Goal: Download file/media

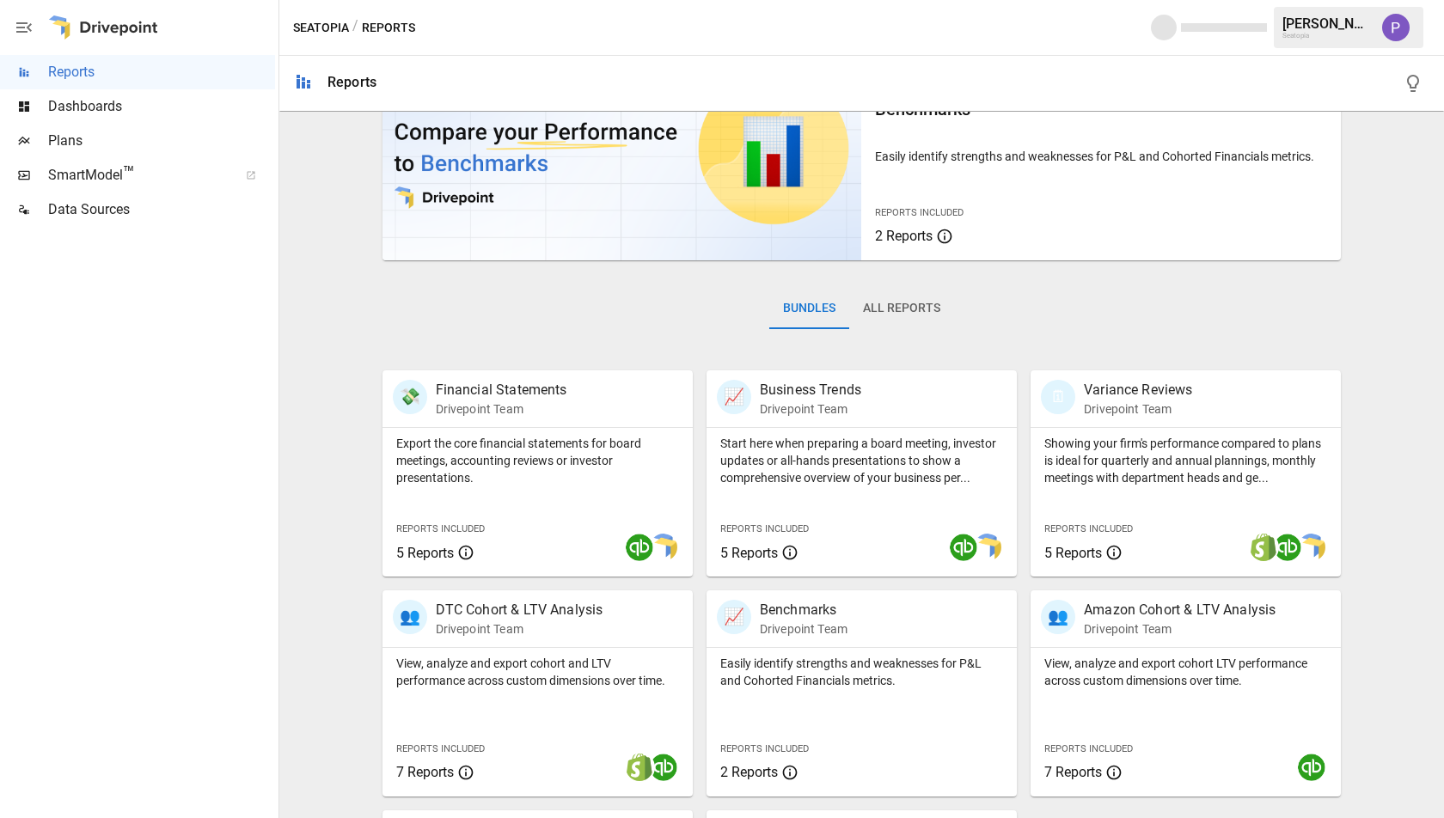
scroll to position [122, 0]
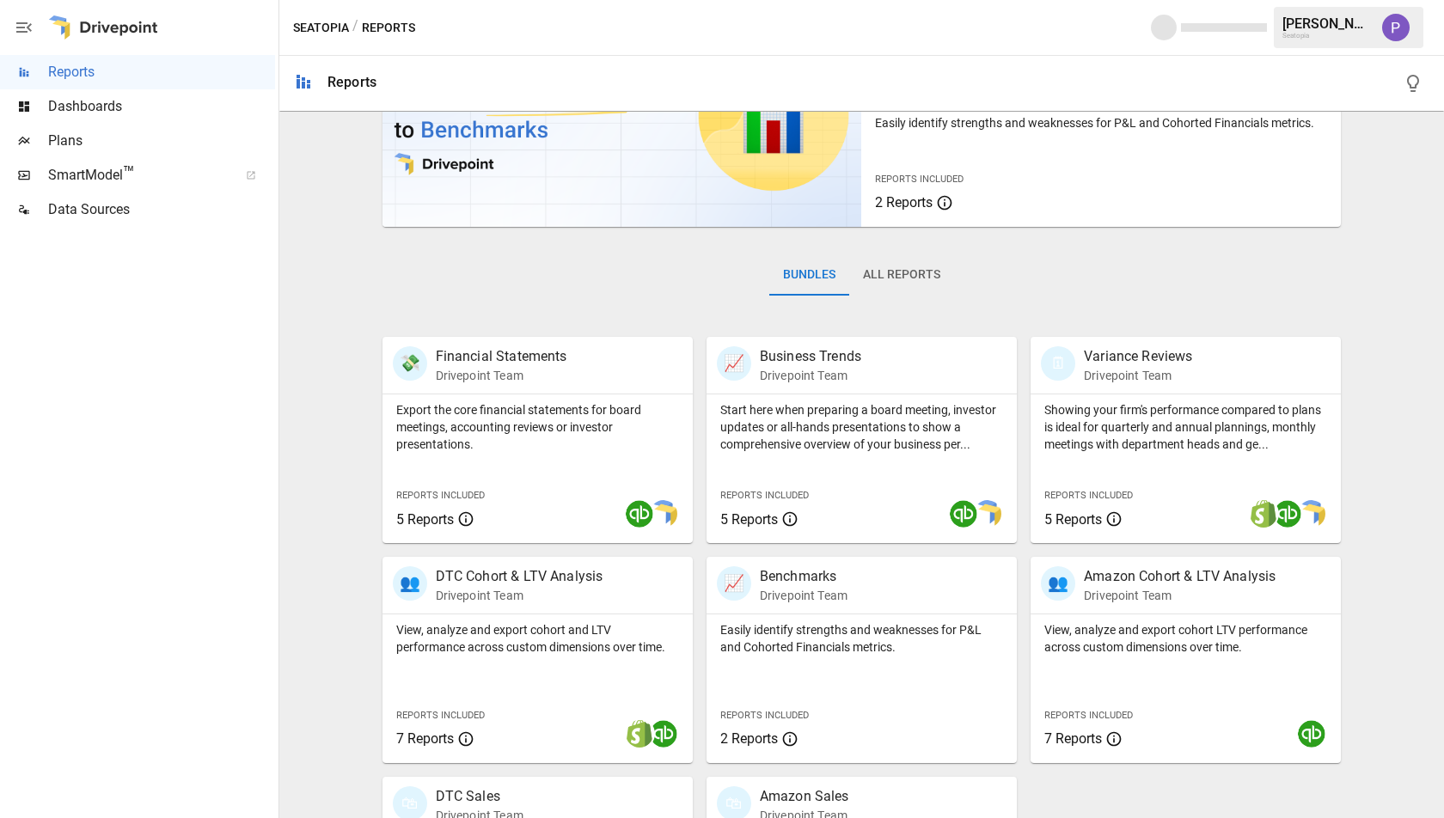
click at [880, 280] on button "All Reports" at bounding box center [901, 274] width 105 height 41
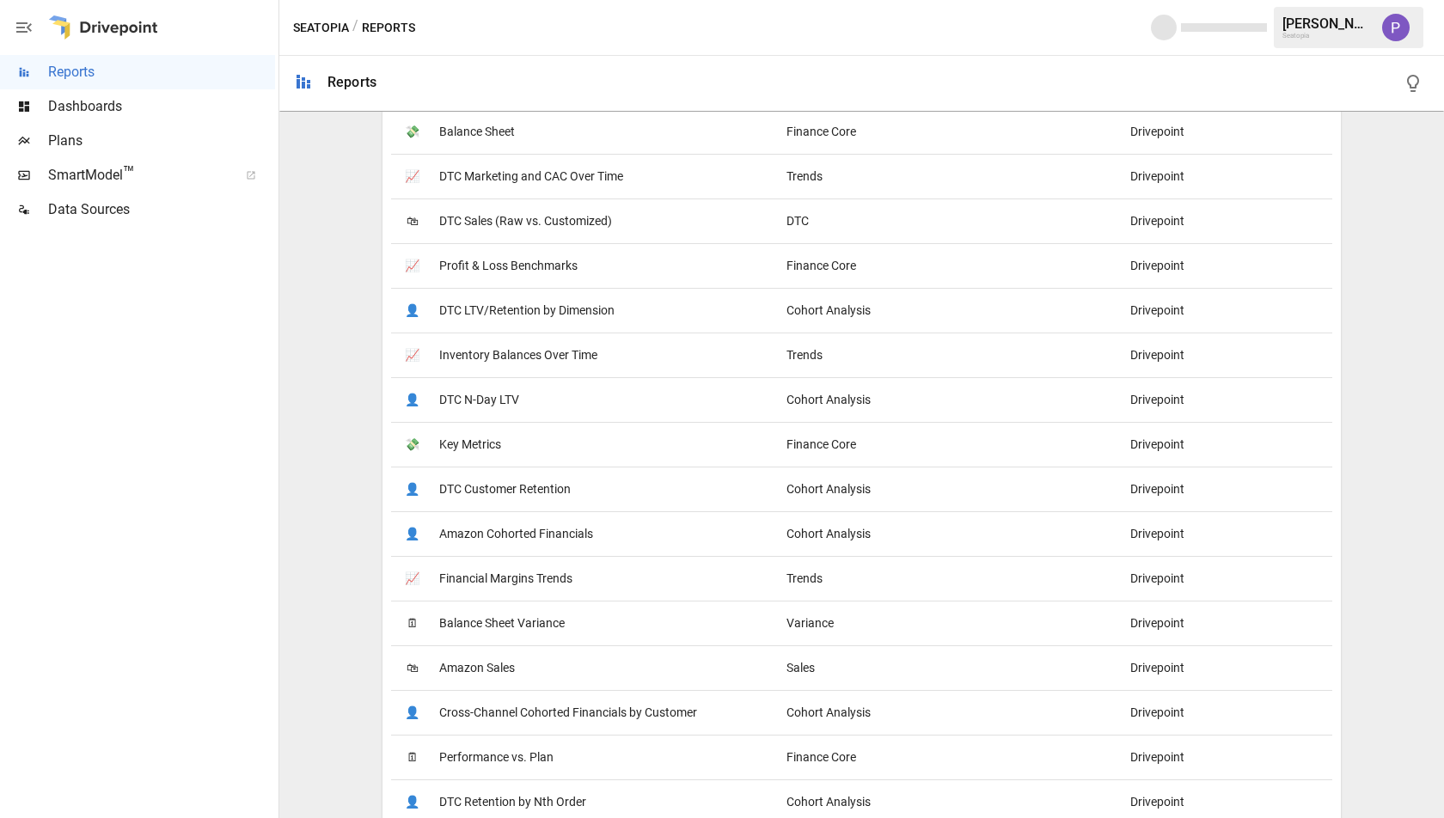
scroll to position [820, 0]
click at [475, 392] on span "DTC N-Day LTV" at bounding box center [479, 399] width 80 height 44
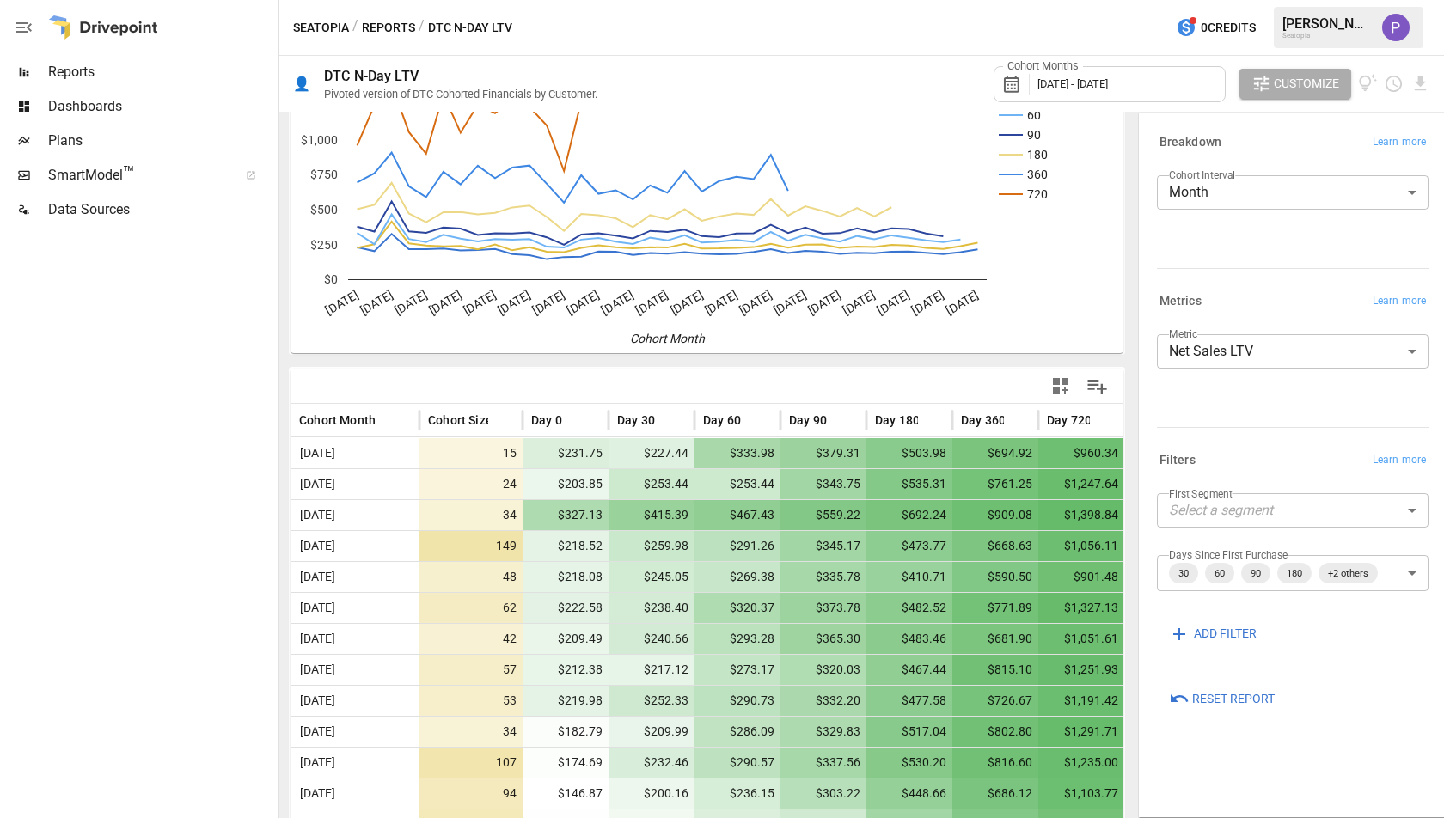
scroll to position [28, 0]
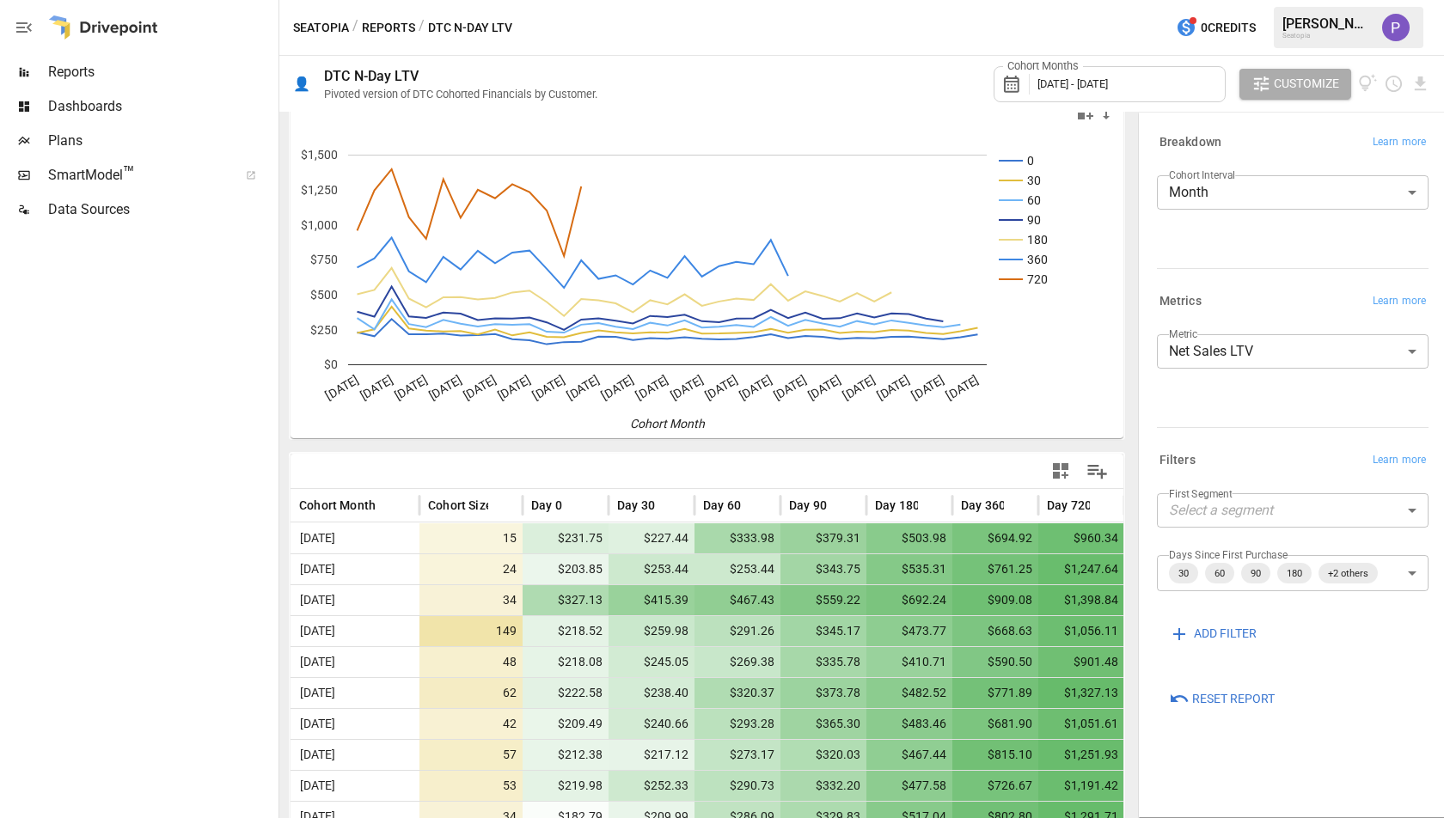
click at [1069, 73] on div "Cohort Months [DATE] - [DATE]" at bounding box center [1110, 84] width 232 height 36
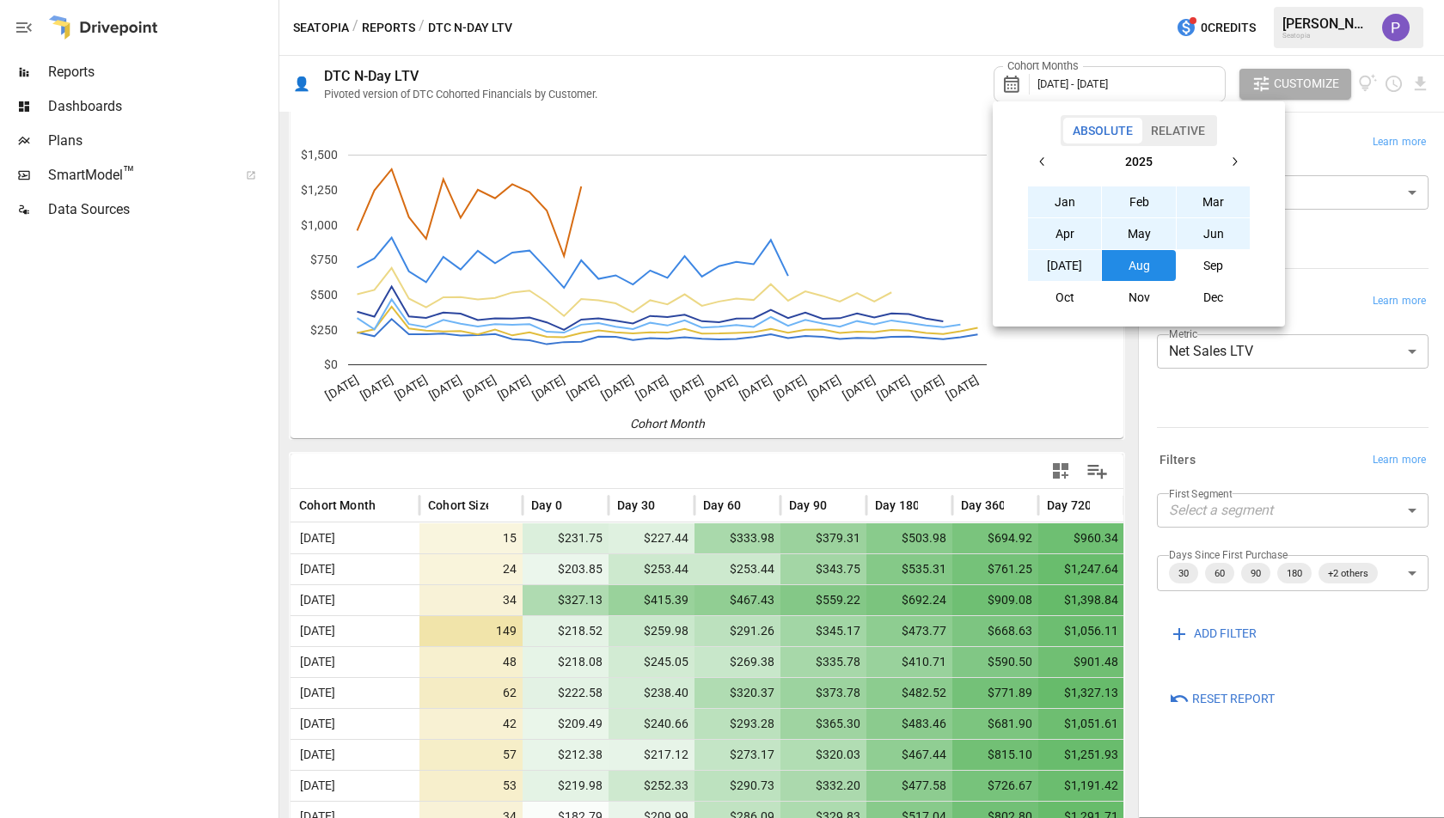
click at [1208, 261] on button "Sep" at bounding box center [1214, 265] width 74 height 31
click at [1046, 166] on icon "button" at bounding box center [1043, 162] width 14 height 14
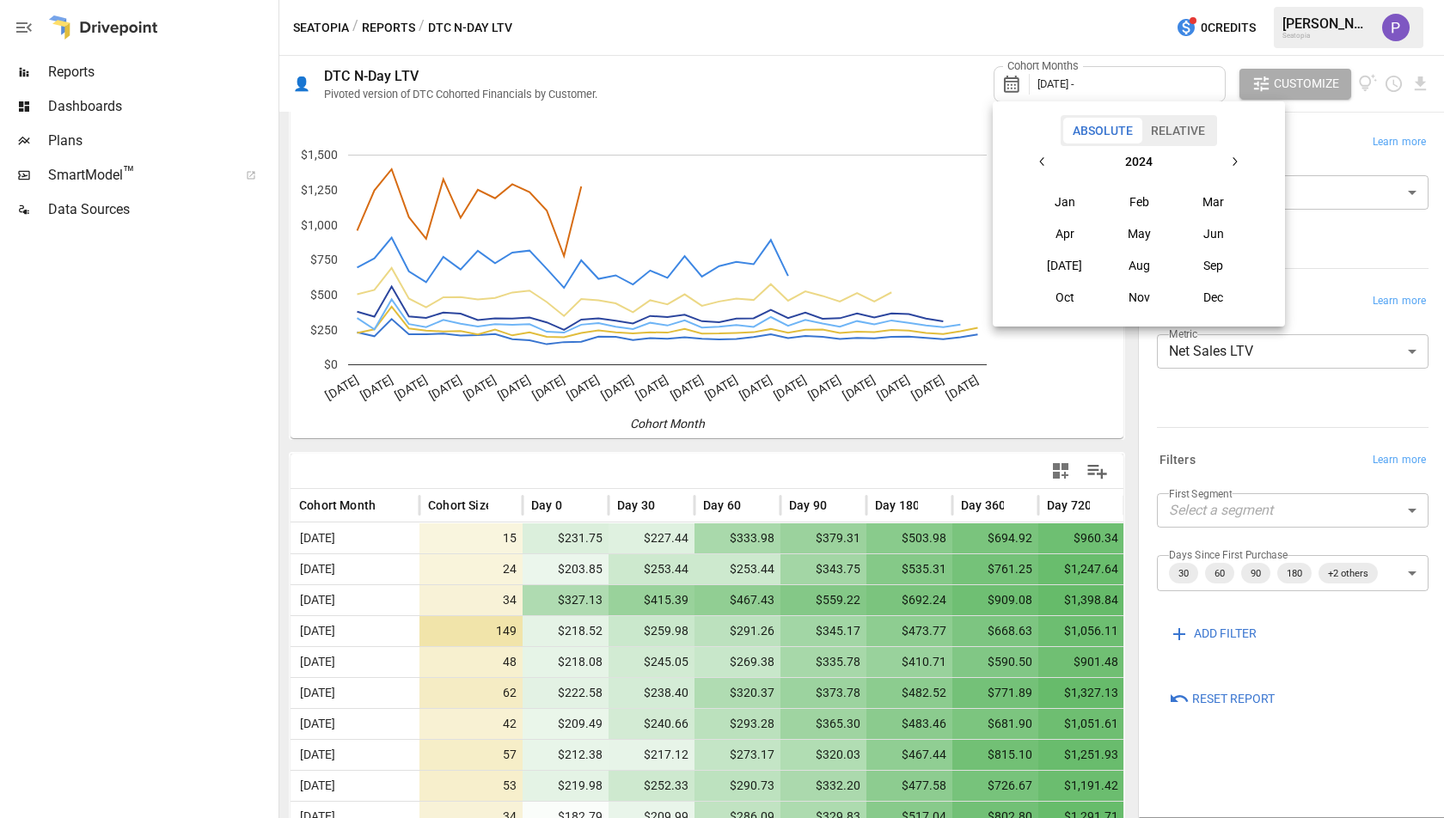
click at [1046, 166] on icon "button" at bounding box center [1043, 162] width 14 height 14
click at [1239, 172] on button "button" at bounding box center [1234, 161] width 31 height 31
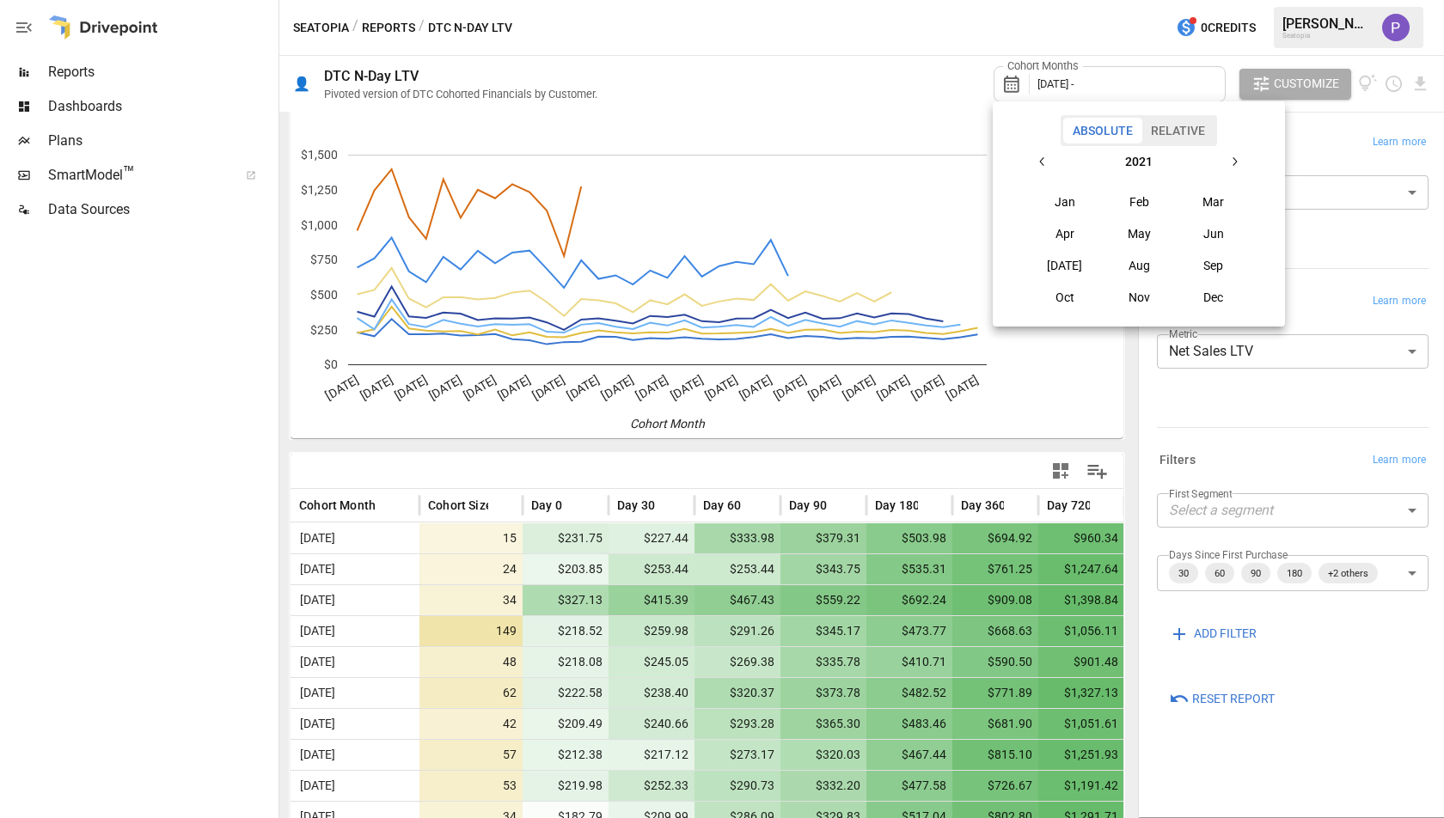
click at [1239, 172] on button "button" at bounding box center [1234, 161] width 31 height 31
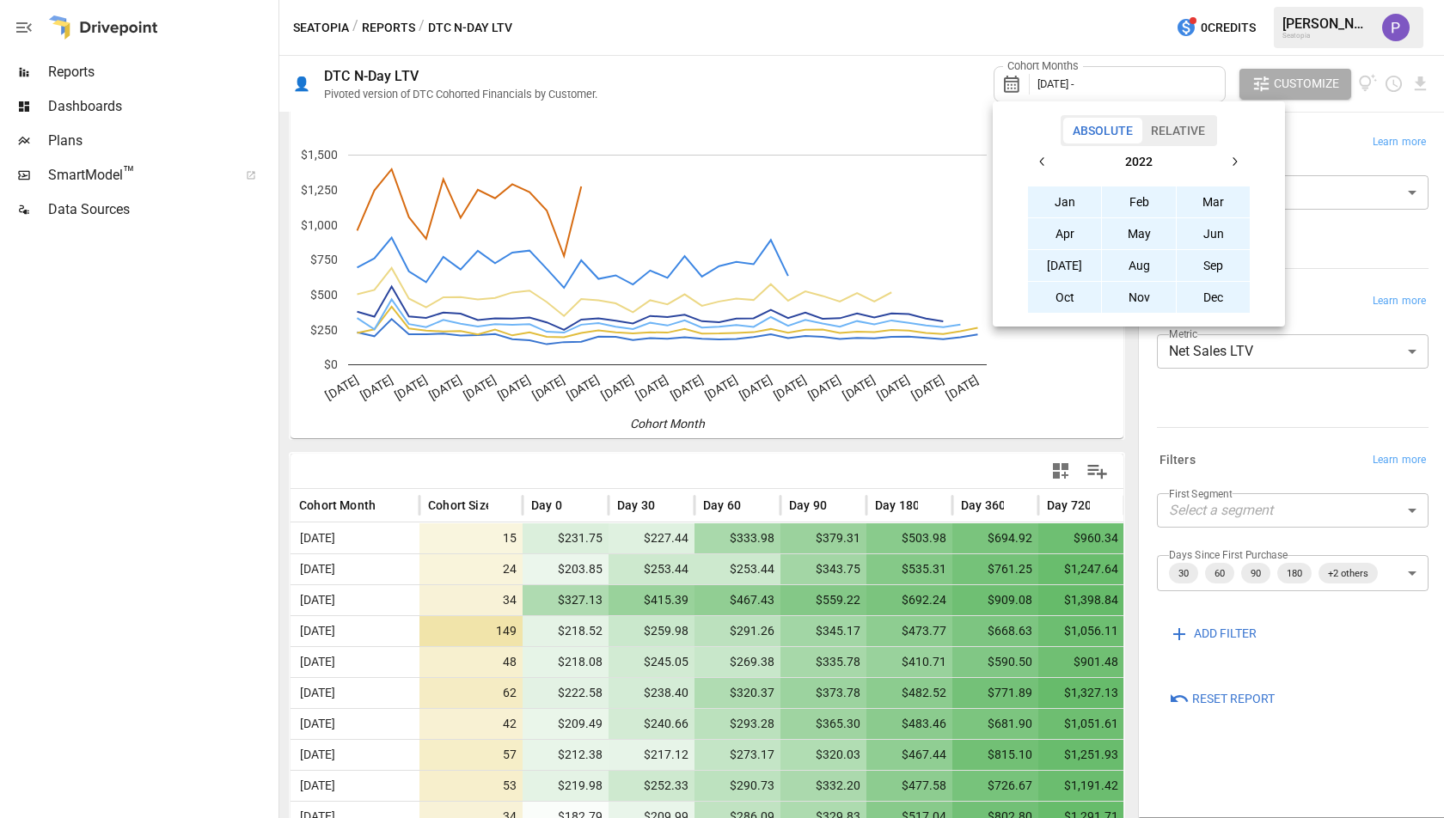
click at [1084, 199] on button "Jan" at bounding box center [1065, 202] width 74 height 31
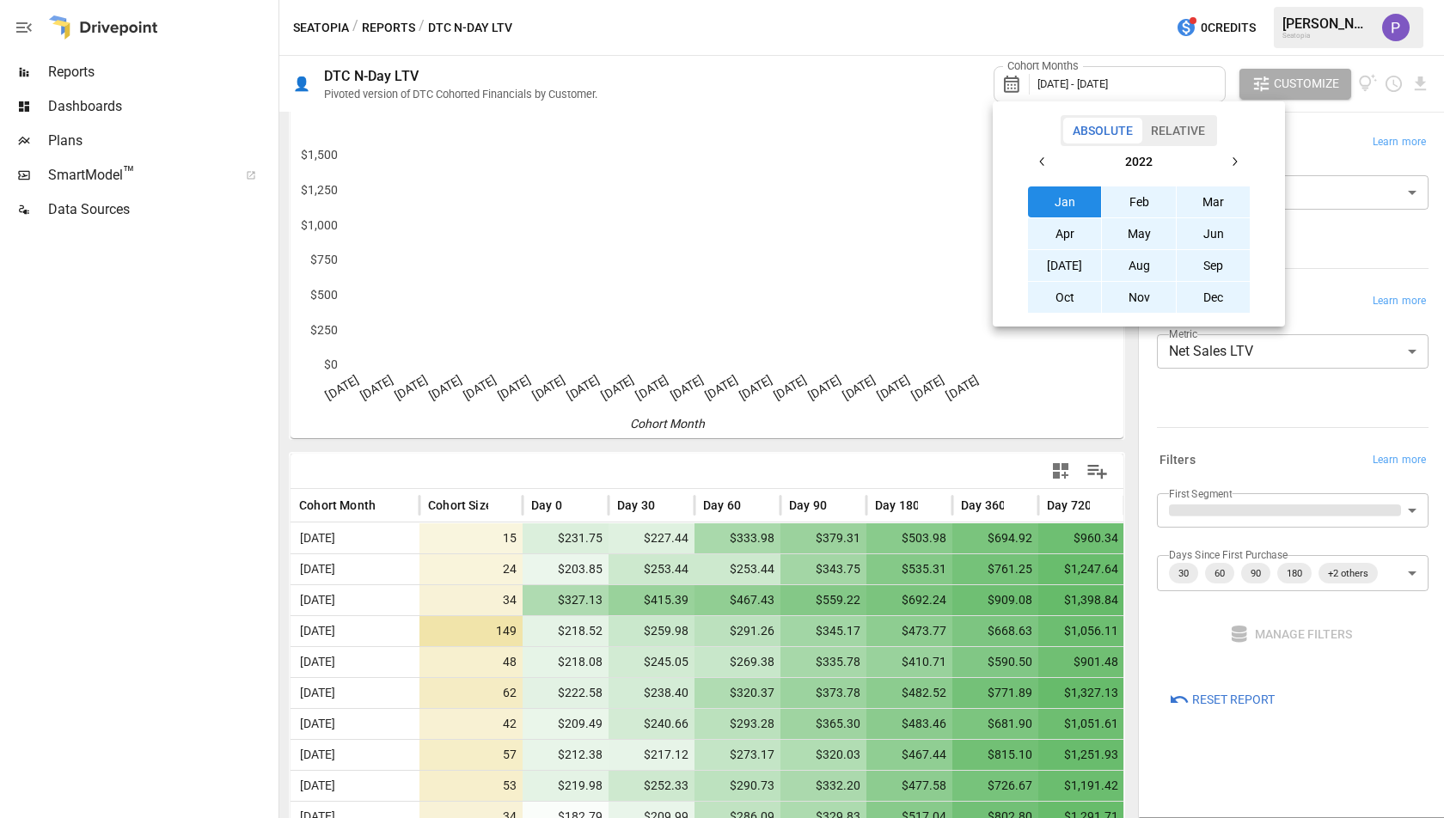
scroll to position [27, 0]
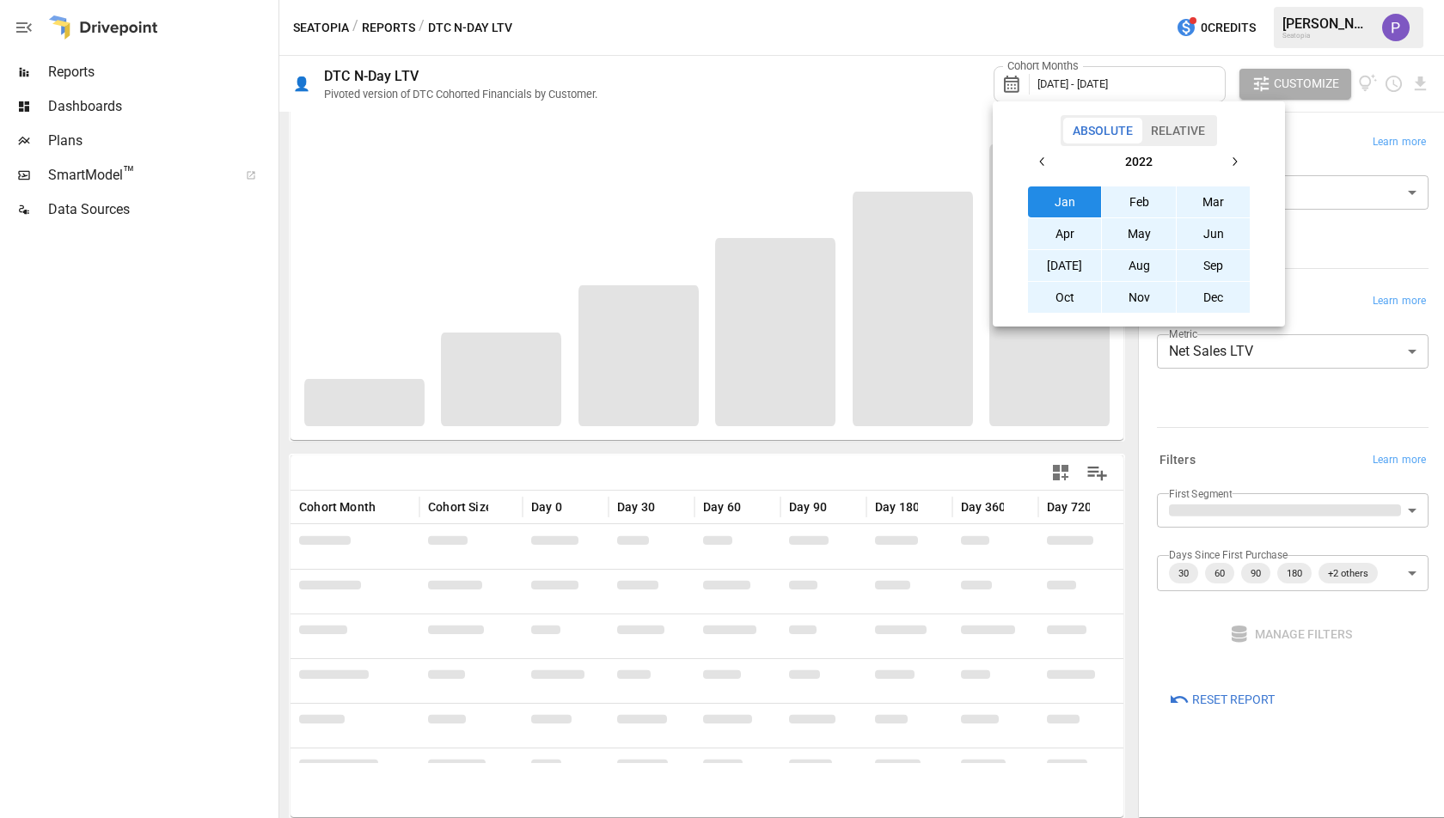
click at [901, 79] on div at bounding box center [722, 409] width 1444 height 818
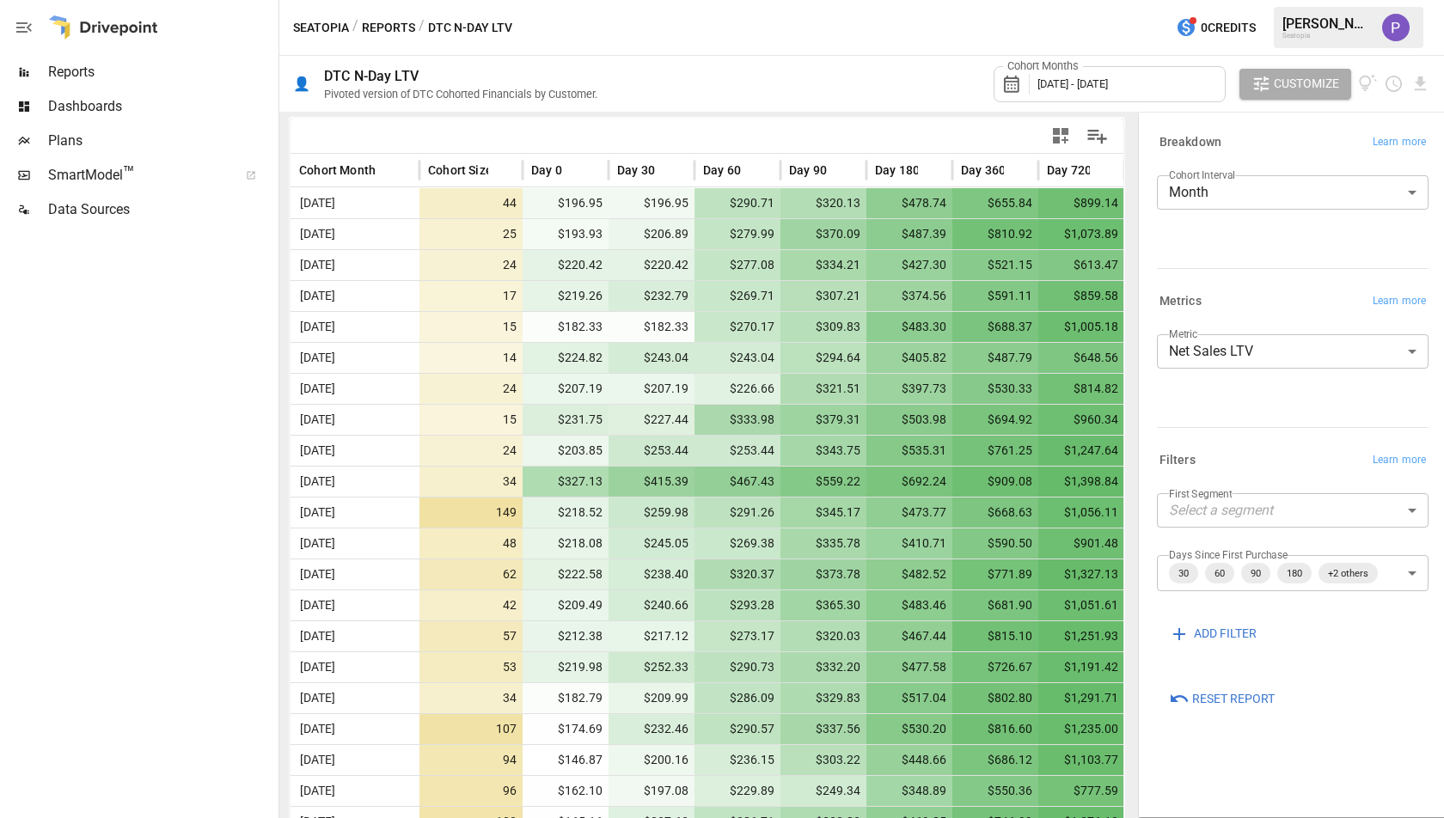
scroll to position [351, 0]
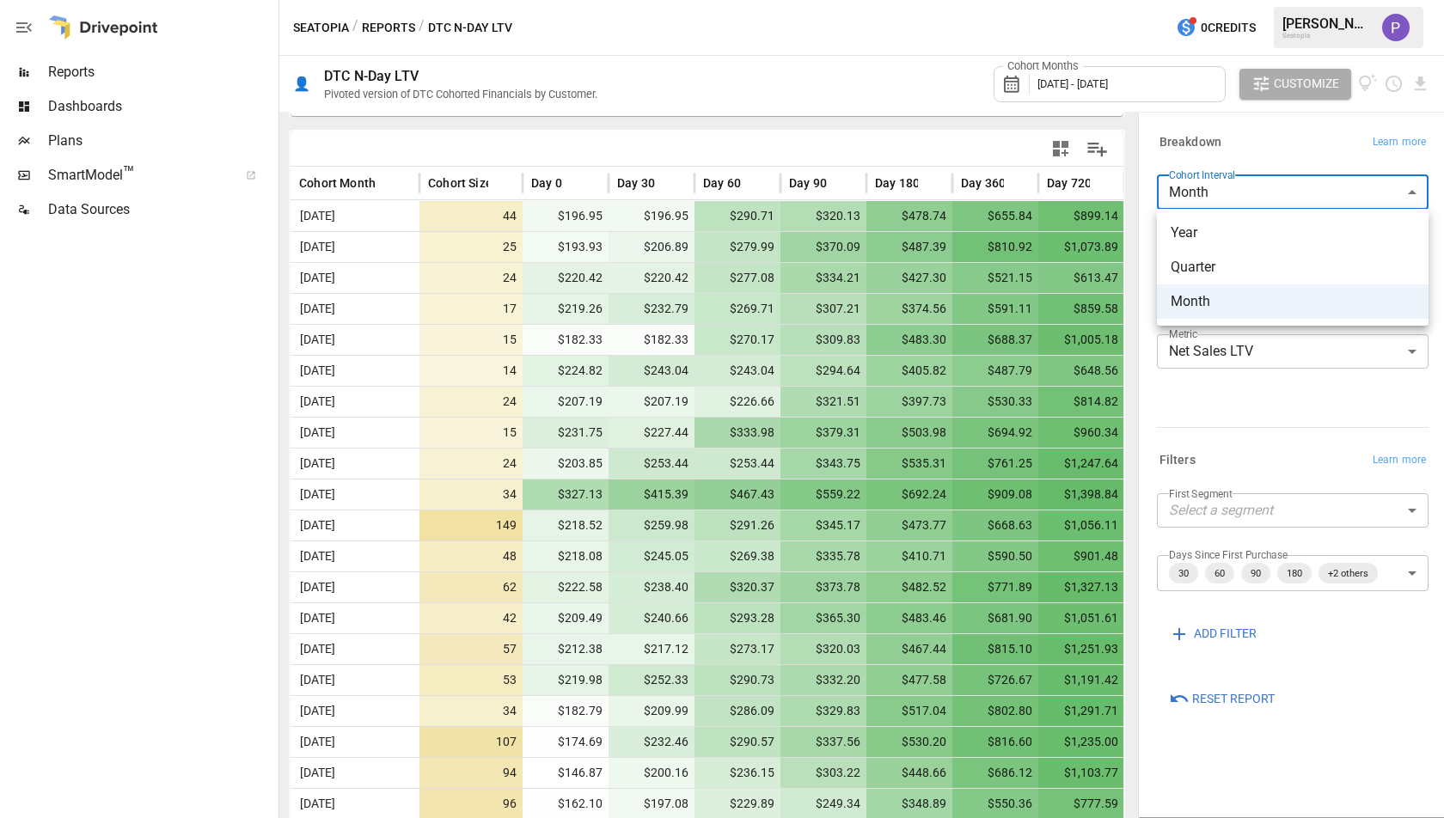
click at [1349, 0] on body "Reports Dashboards Plans SmartModel ™ Data Sources Seatopia / Reports / DTC N-D…" at bounding box center [722, 0] width 1444 height 0
click at [1349, 199] on div at bounding box center [722, 409] width 1444 height 818
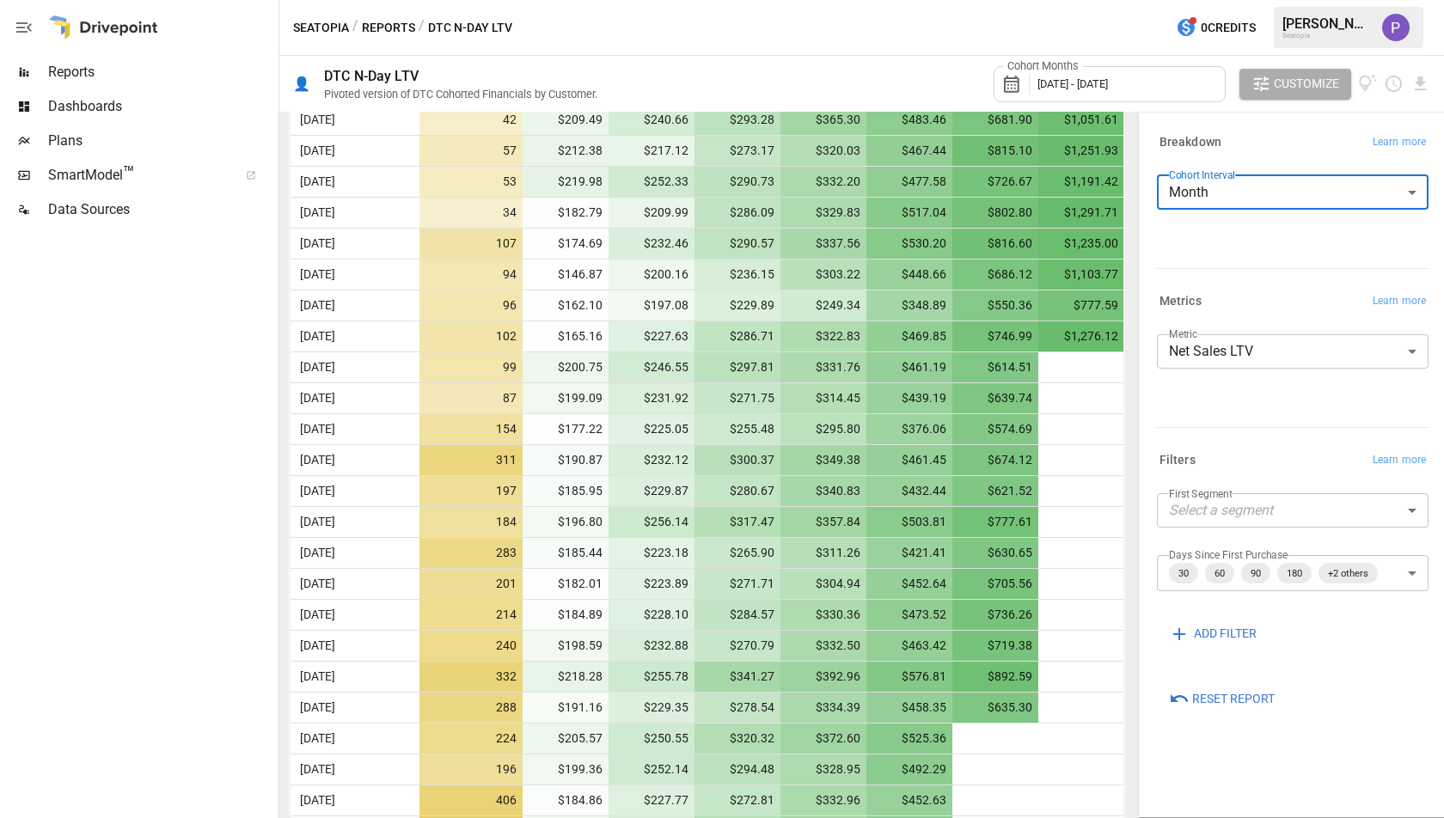
scroll to position [1180, 0]
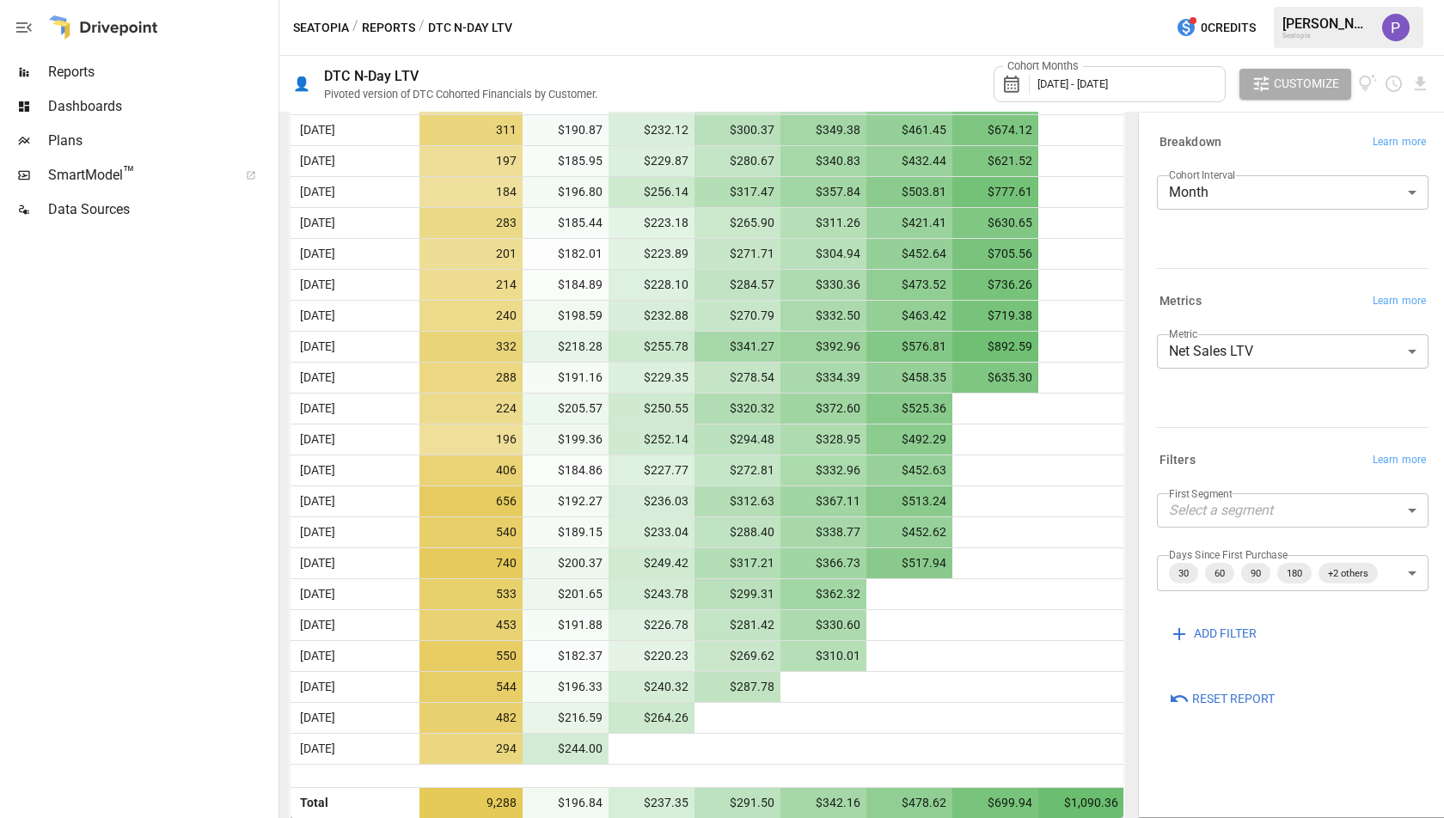
drag, startPoint x: 916, startPoint y: 679, endPoint x: 776, endPoint y: 650, distance: 142.3
click at [776, 650] on div "[DATE] 44 $196.95 $196.95 $290.71 $320.13 $478.74 $655.84 $899.[DATE] 25 $193.9…" at bounding box center [708, 68] width 834 height 1393
drag, startPoint x: 1007, startPoint y: 260, endPoint x: 754, endPoint y: 236, distance: 253.9
click at [754, 238] on div "[DATE] 201 $182.01 $223.89 $271.71 $304.94 $452.64 $705.56" at bounding box center [708, 253] width 834 height 31
drag, startPoint x: 996, startPoint y: 468, endPoint x: 993, endPoint y: 433, distance: 34.5
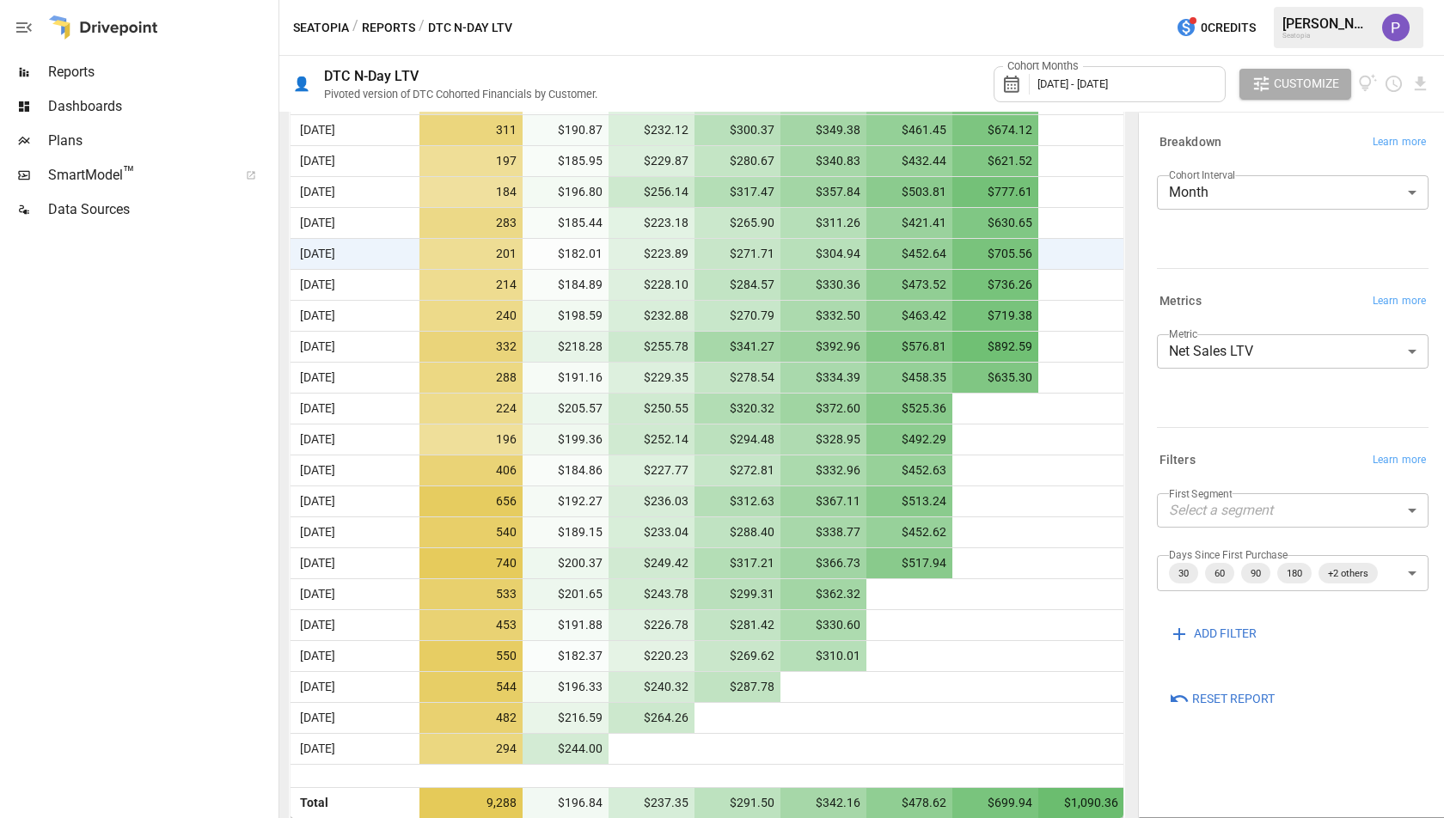
click at [993, 435] on div "[DATE] 44 $196.95 $196.95 $290.71 $320.13 $478.74 $655.84 $899.[DATE] 25 $193.9…" at bounding box center [708, 68] width 834 height 1393
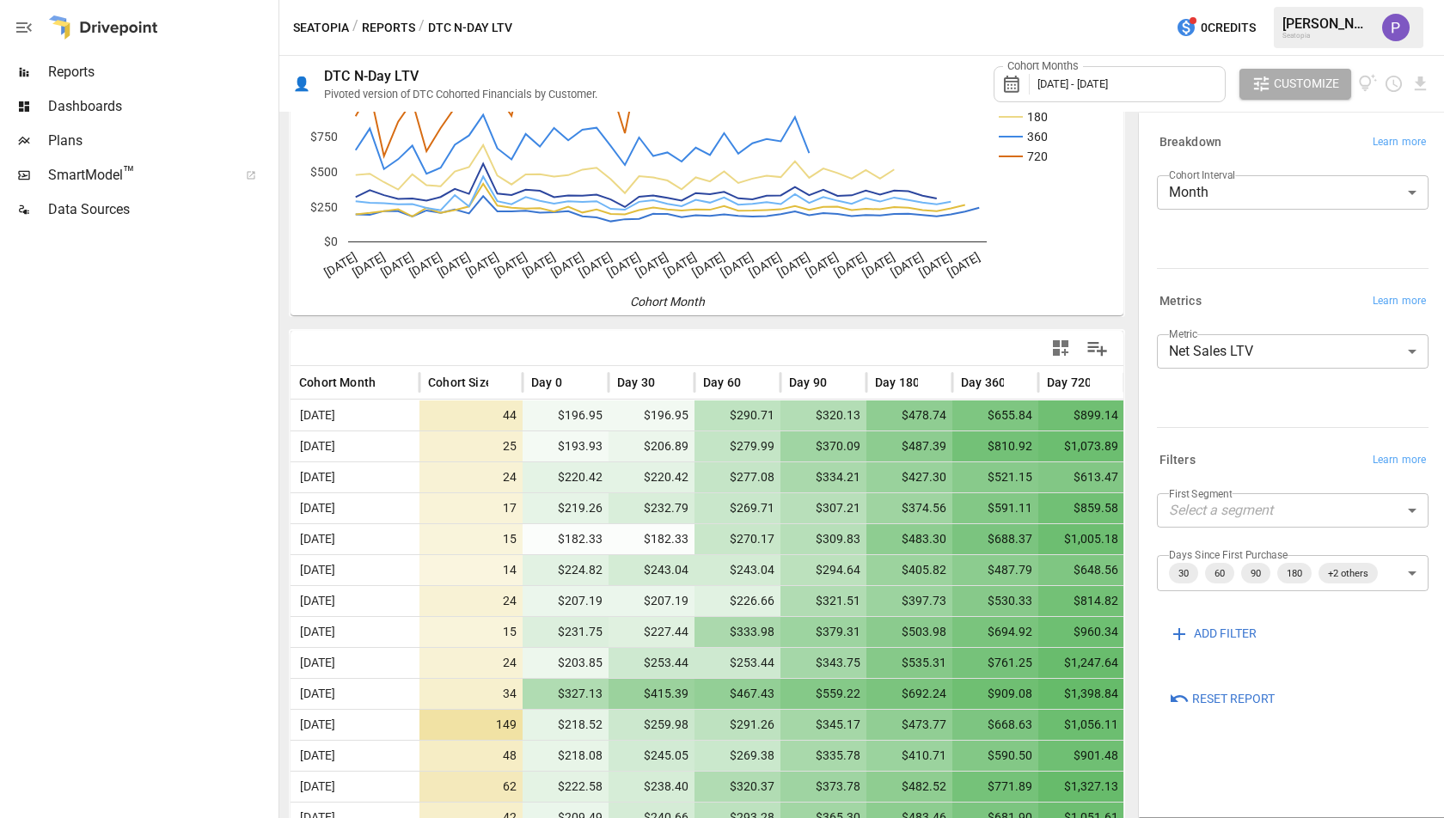
scroll to position [0, 0]
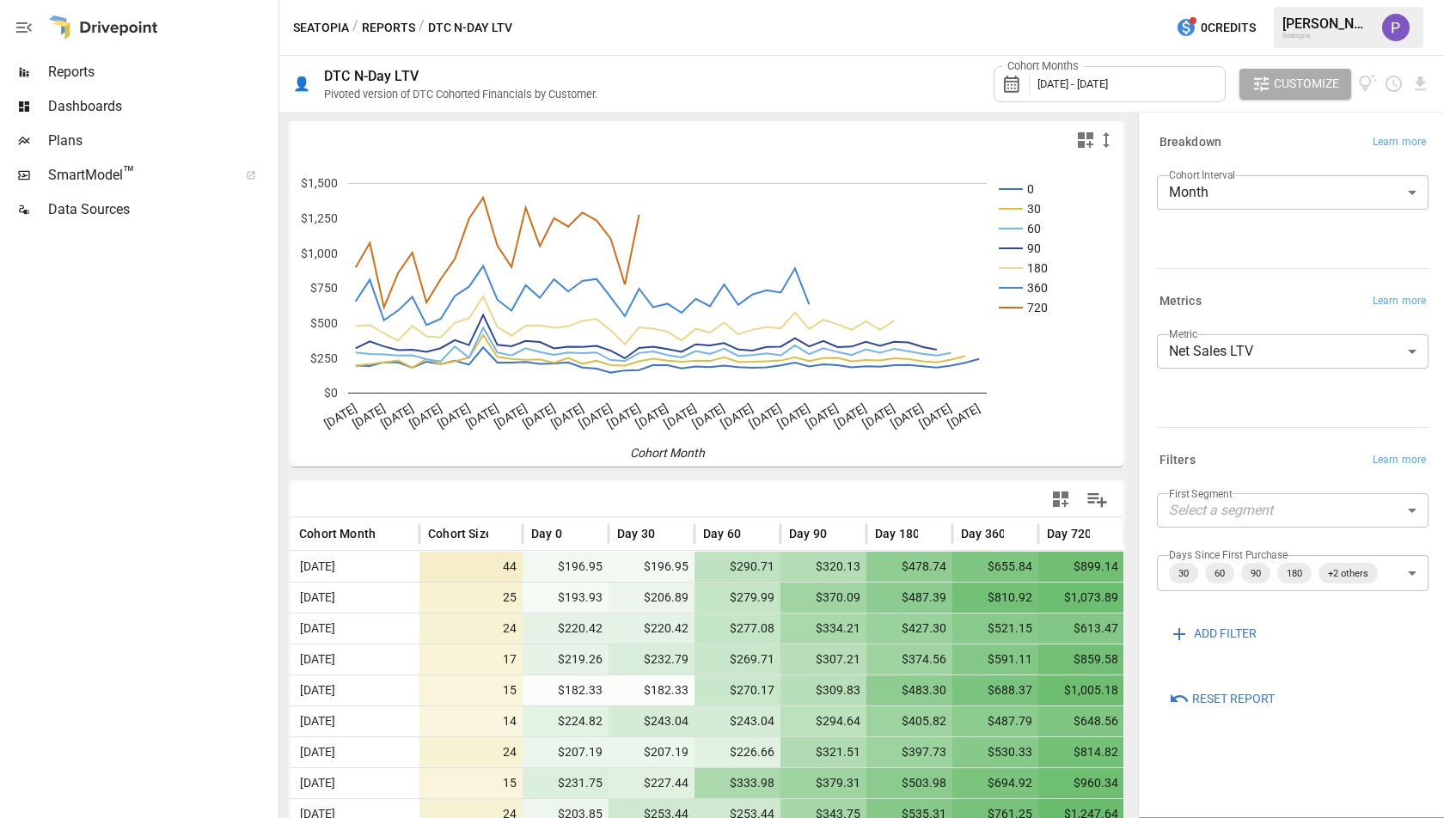
click at [1389, 481] on div "**********" at bounding box center [1289, 559] width 279 height 235
click at [1374, 0] on body "Reports Dashboards Plans SmartModel ™ Data Sources Seatopia / Reports / DTC N-D…" at bounding box center [722, 0] width 1444 height 0
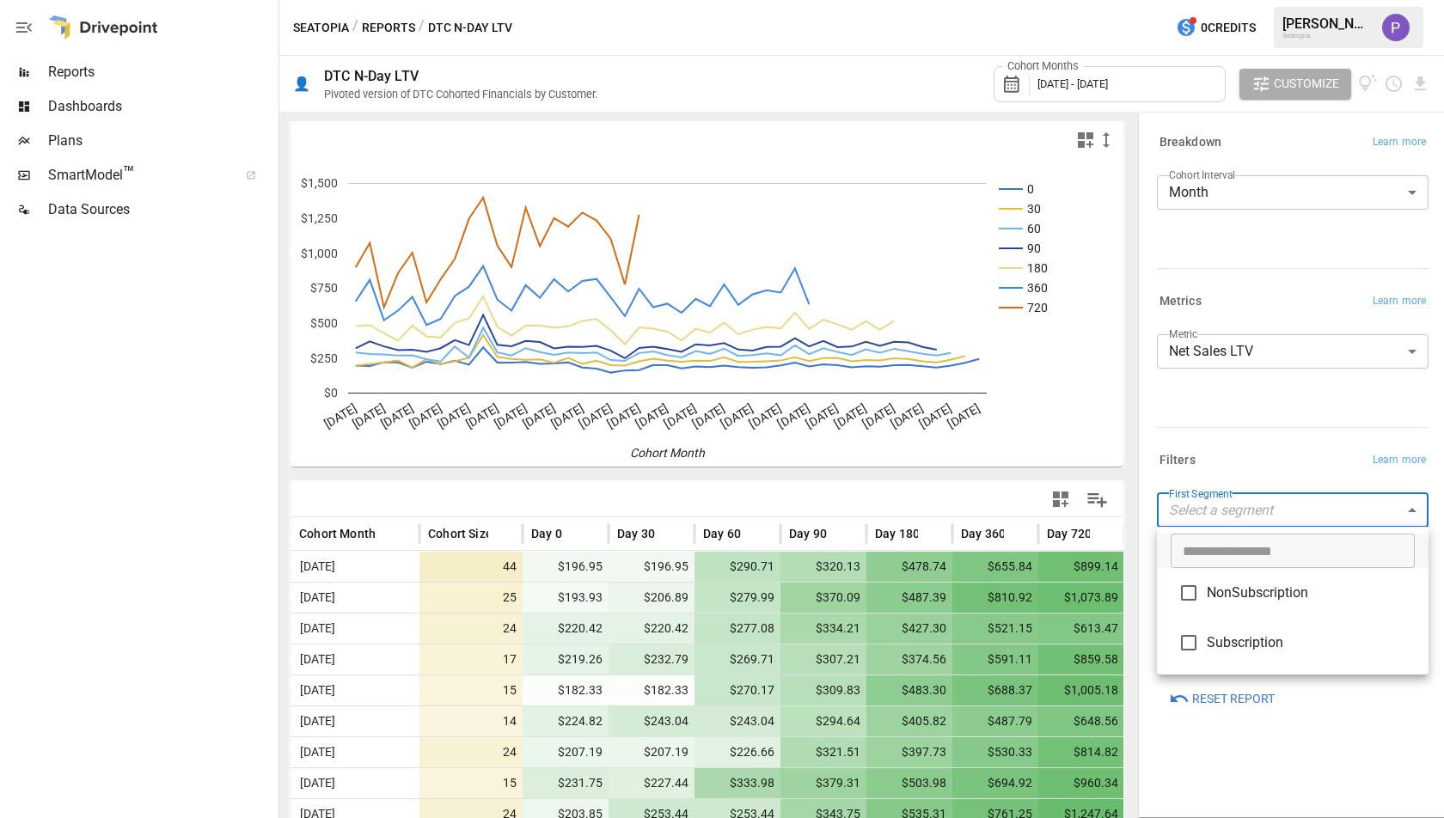
click at [1269, 660] on li "Subscription" at bounding box center [1293, 643] width 272 height 50
type input "**********"
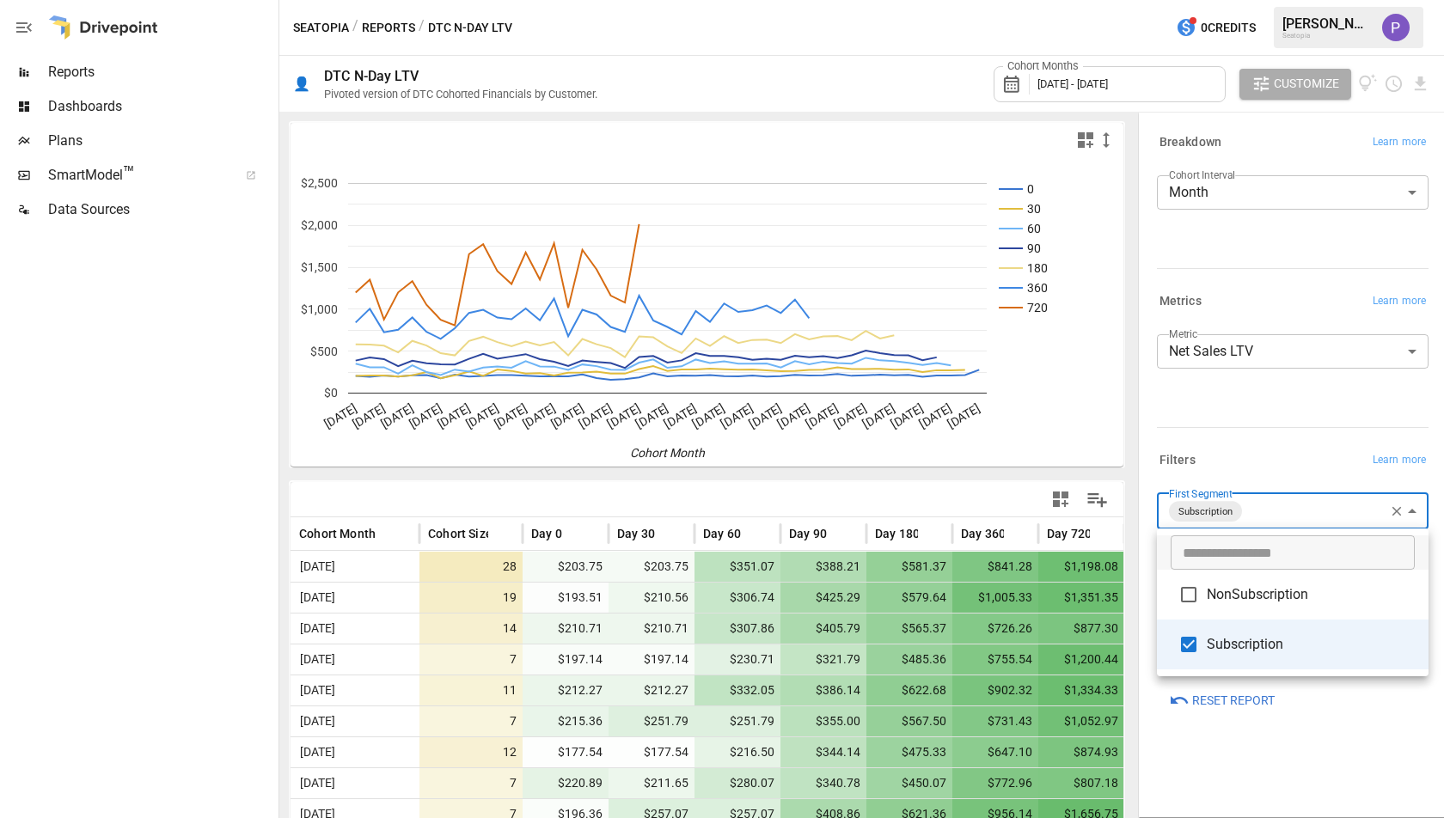
drag, startPoint x: 1130, startPoint y: 358, endPoint x: 1123, endPoint y: 532, distance: 173.8
click at [1123, 532] on div at bounding box center [722, 409] width 1444 height 818
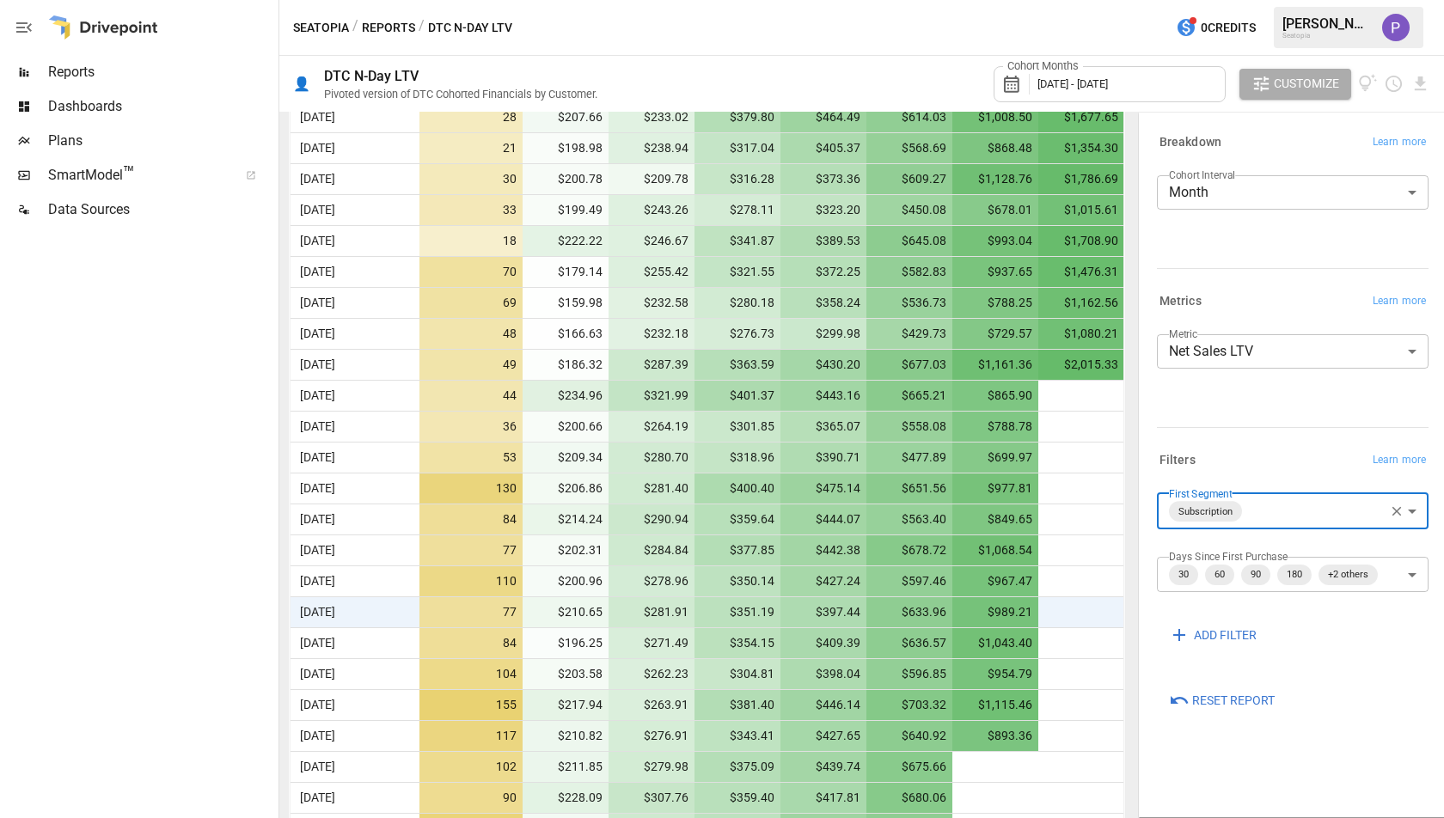
scroll to position [1180, 0]
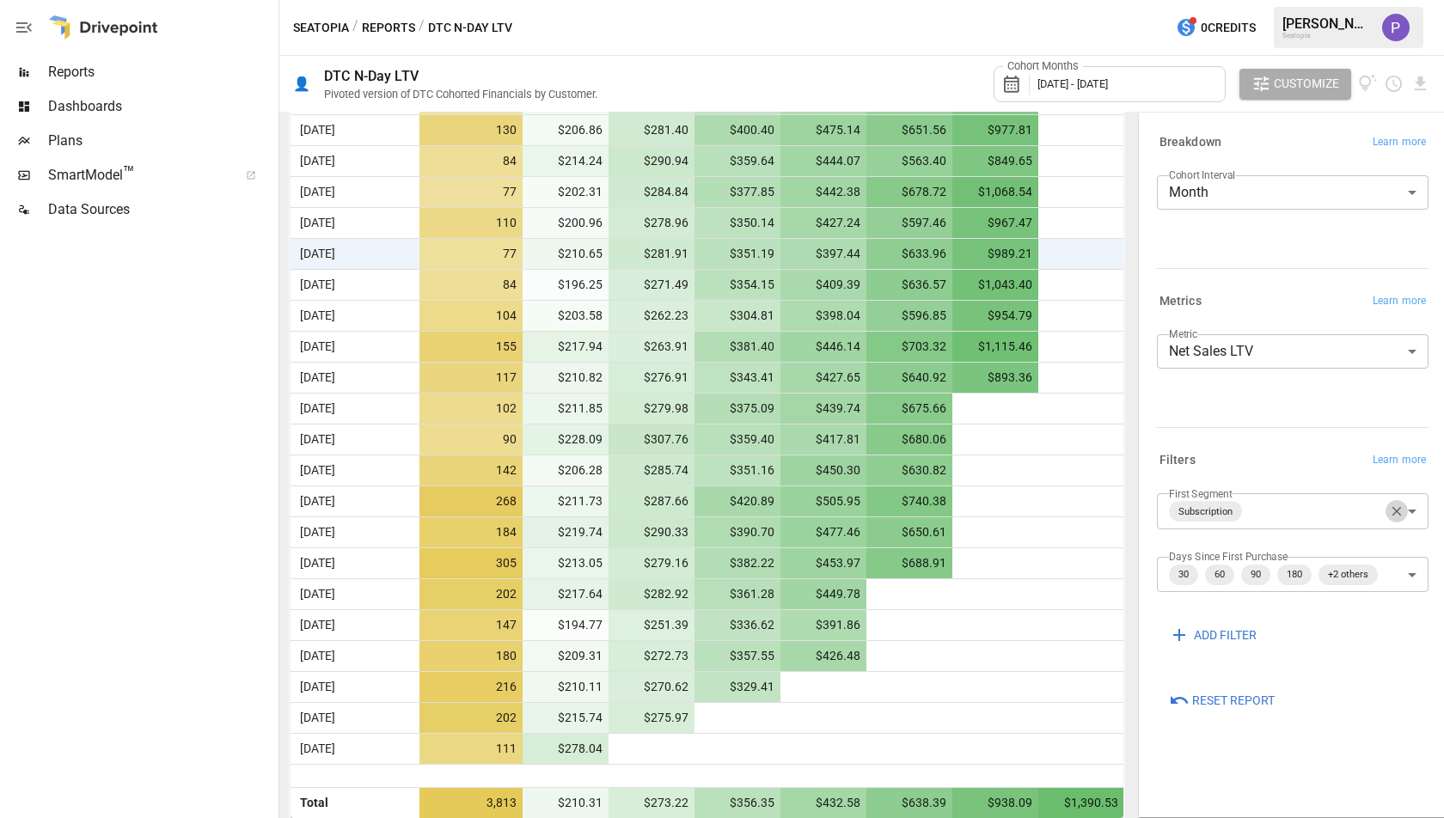
click at [1395, 504] on icon "button" at bounding box center [1396, 511] width 15 height 15
click at [1365, 0] on body "Reports Dashboards Plans SmartModel ™ Data Sources Seatopia / Reports / DTC N-D…" at bounding box center [722, 0] width 1444 height 0
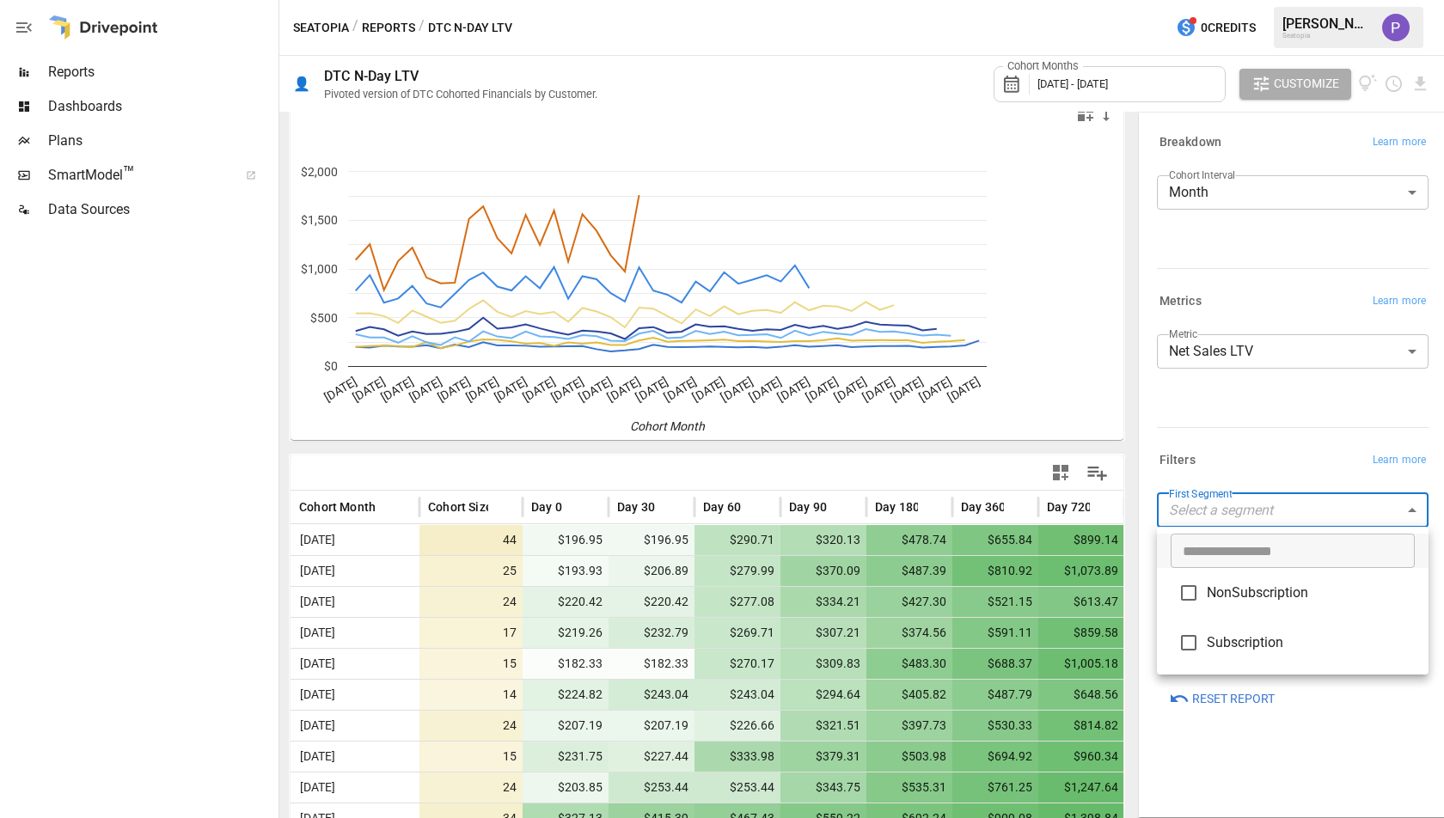
scroll to position [1180, 0]
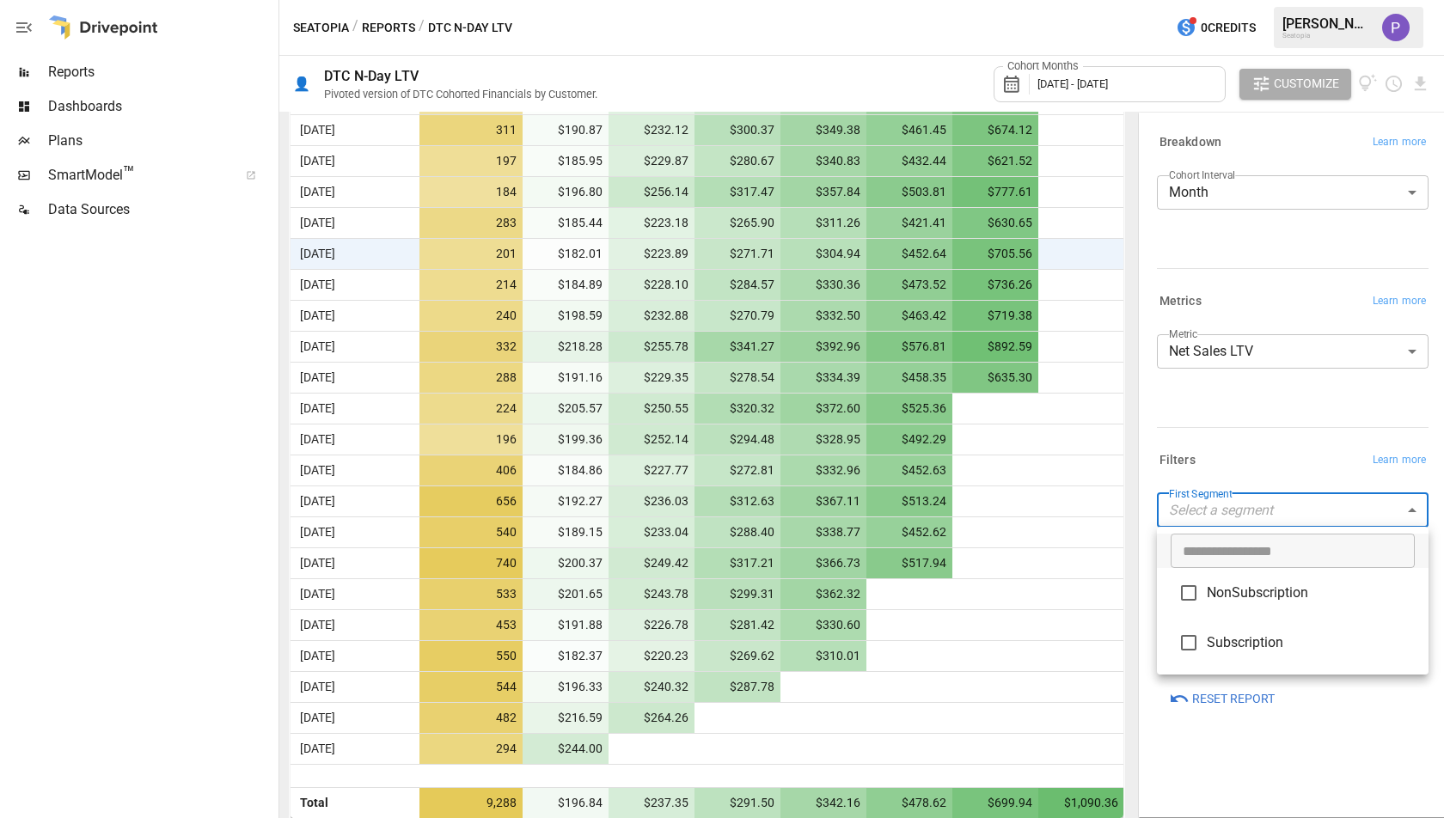
click at [1267, 608] on li "NonSubscription" at bounding box center [1293, 593] width 272 height 50
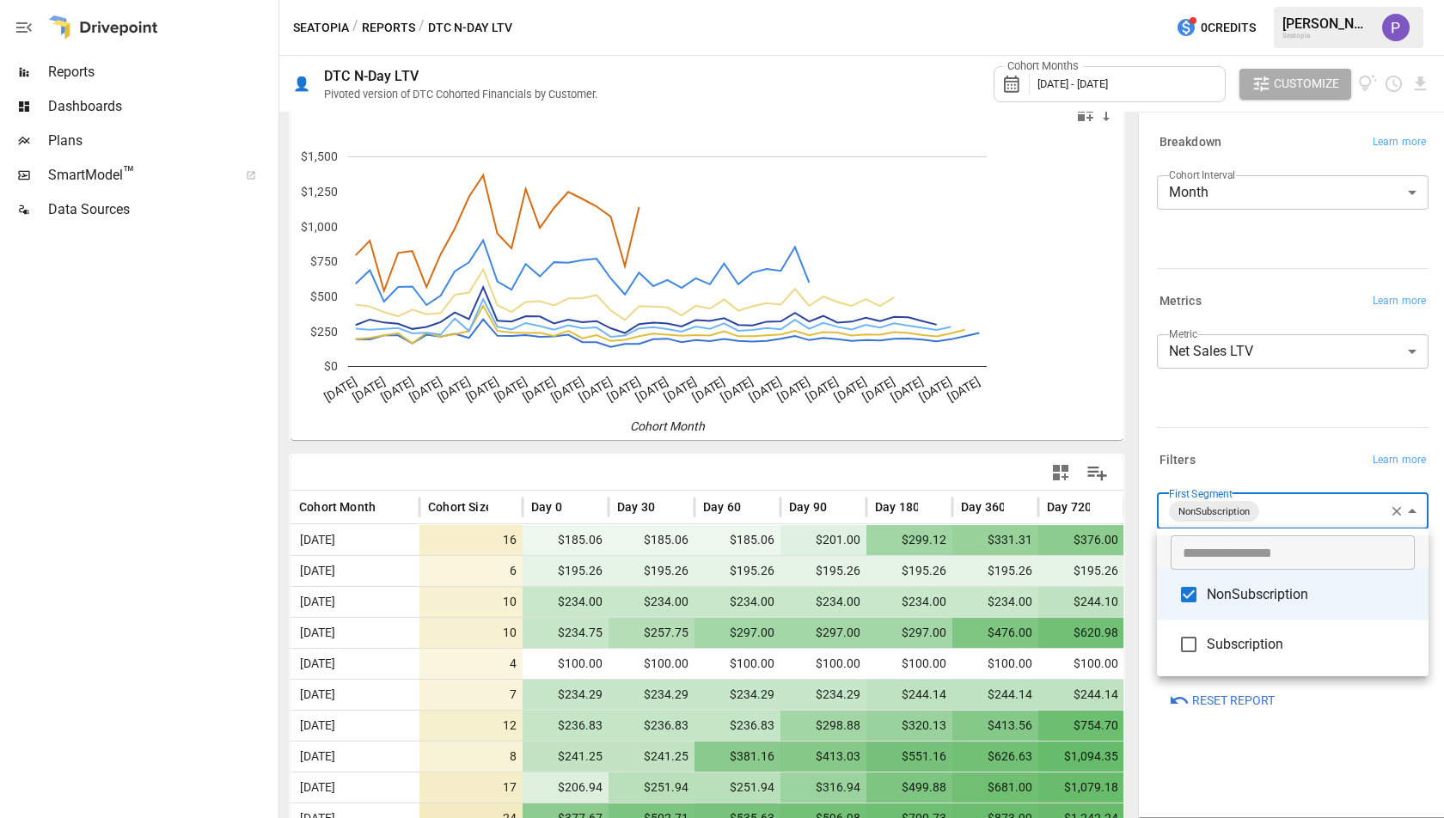
scroll to position [1180, 0]
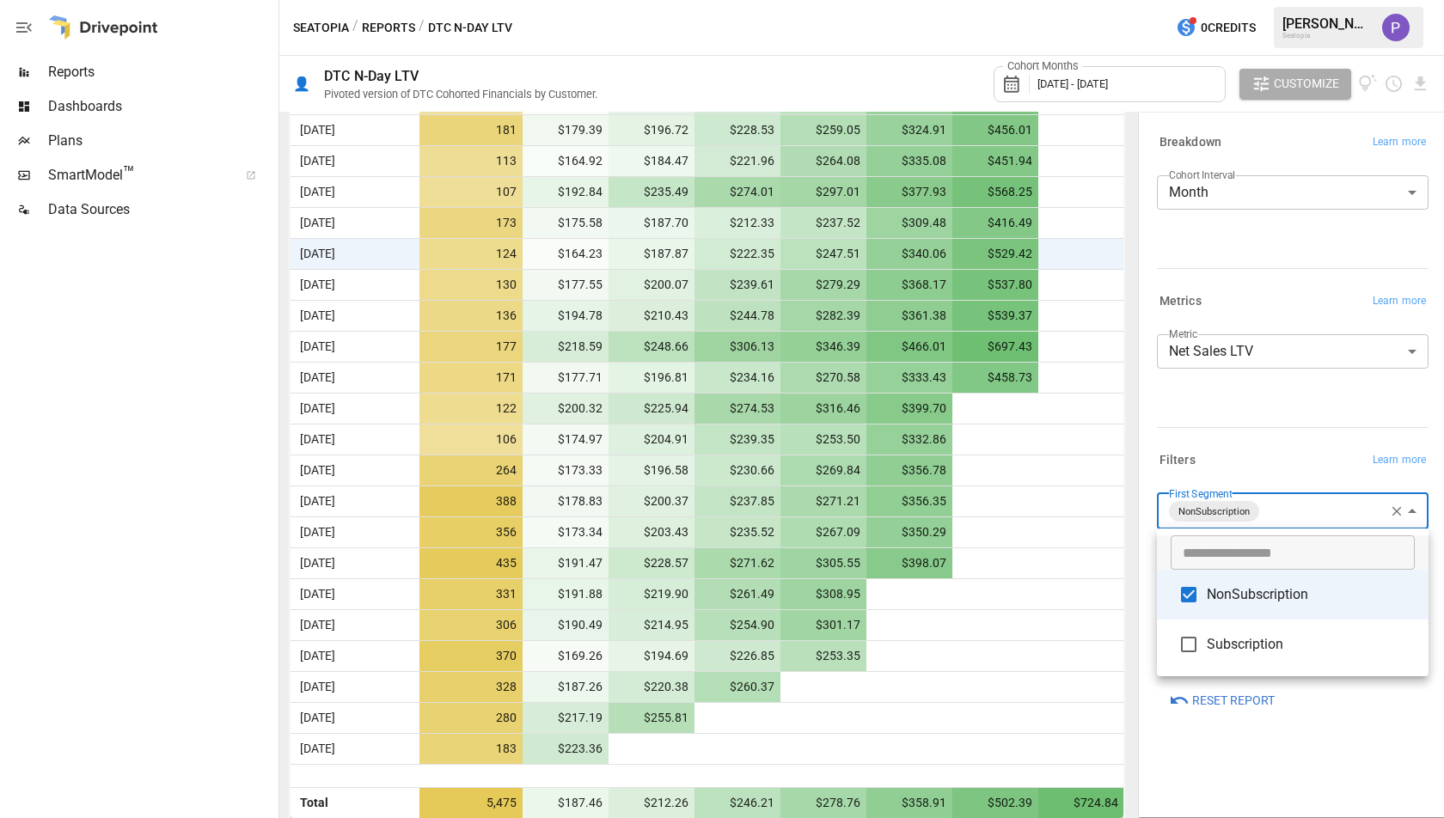
drag, startPoint x: 1131, startPoint y: 702, endPoint x: 1124, endPoint y: 660, distance: 41.8
click at [1124, 660] on div at bounding box center [722, 409] width 1444 height 818
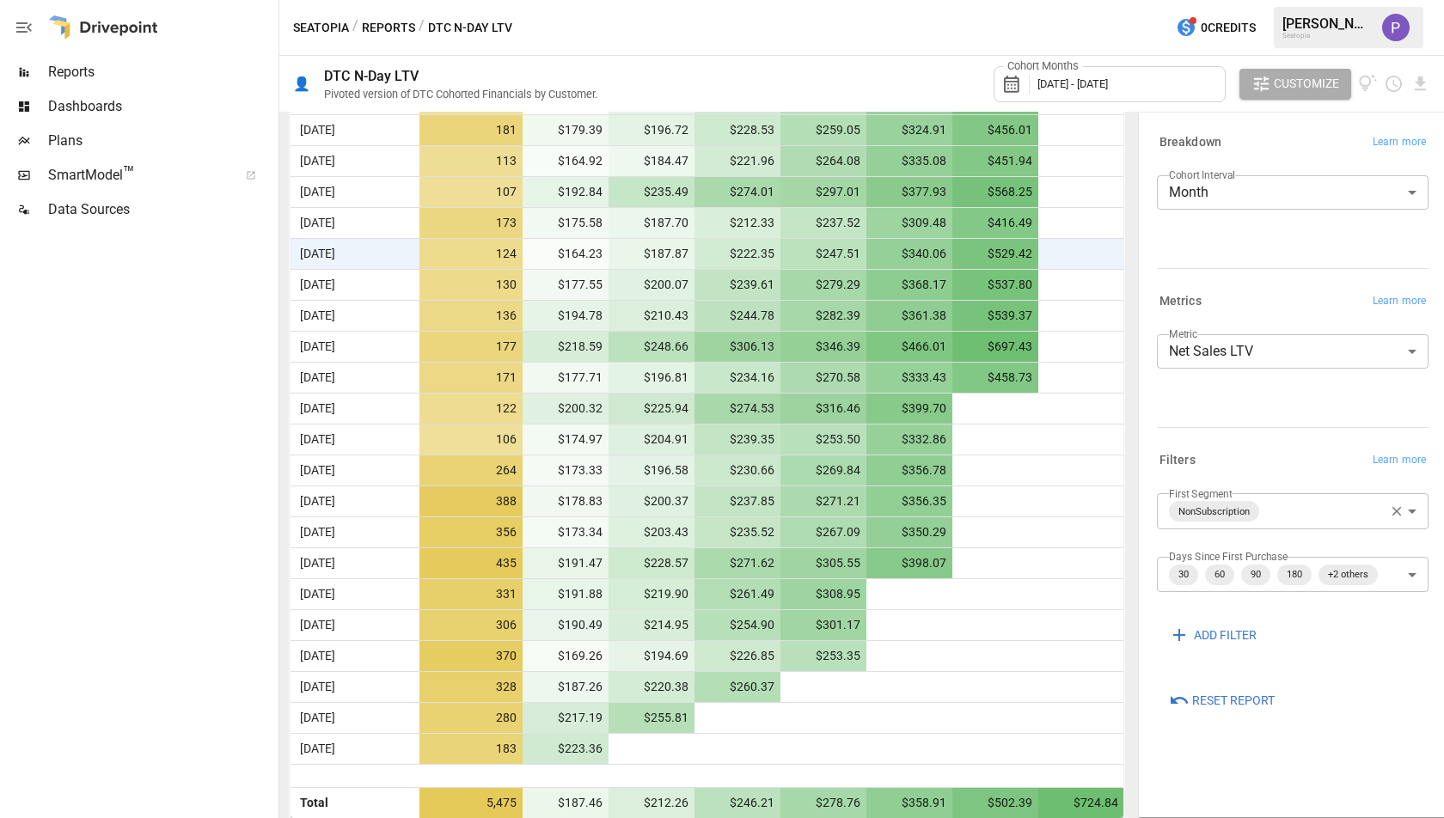
drag, startPoint x: 1124, startPoint y: 660, endPoint x: 1111, endPoint y: 589, distance: 72.7
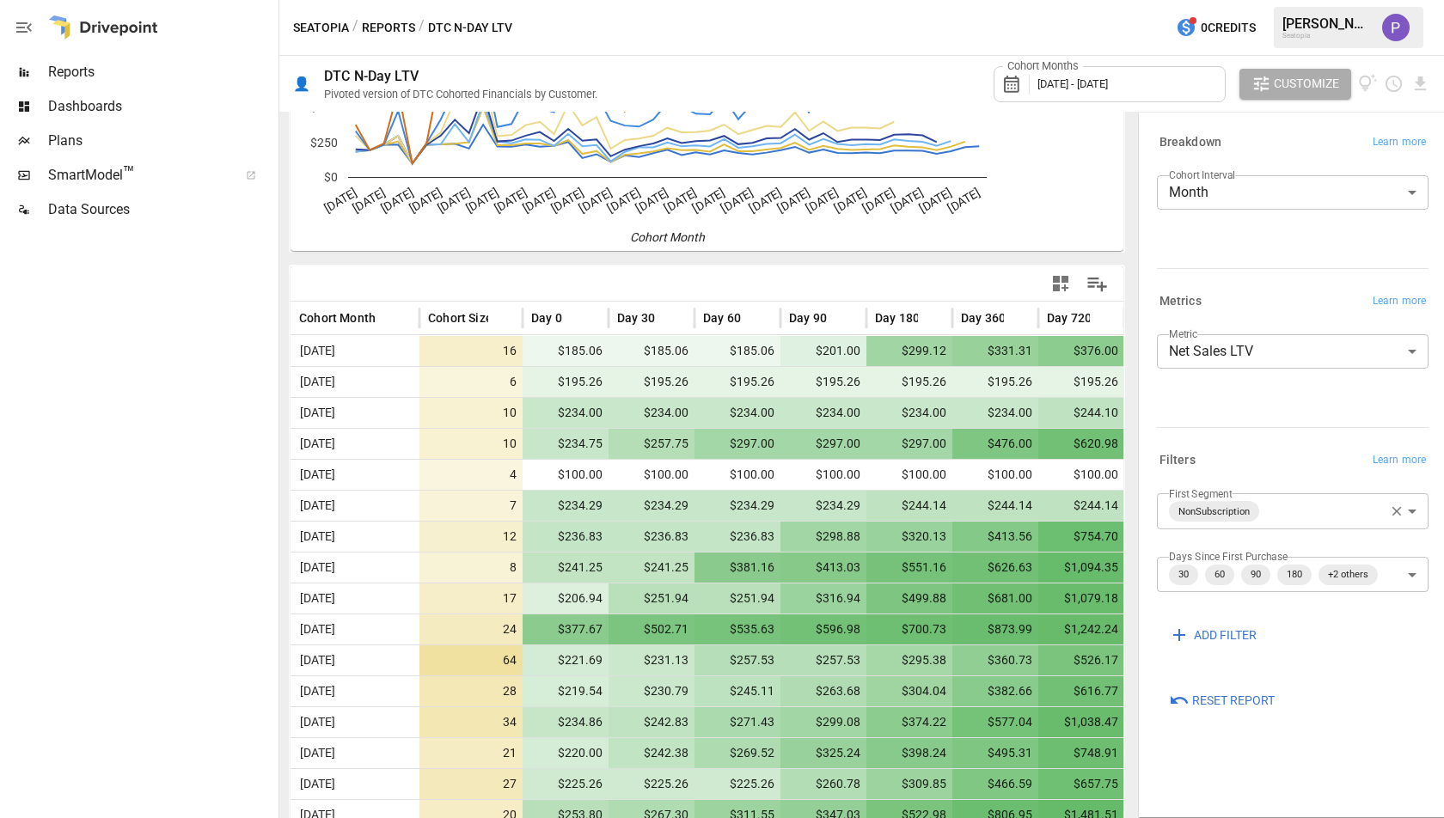
scroll to position [152, 0]
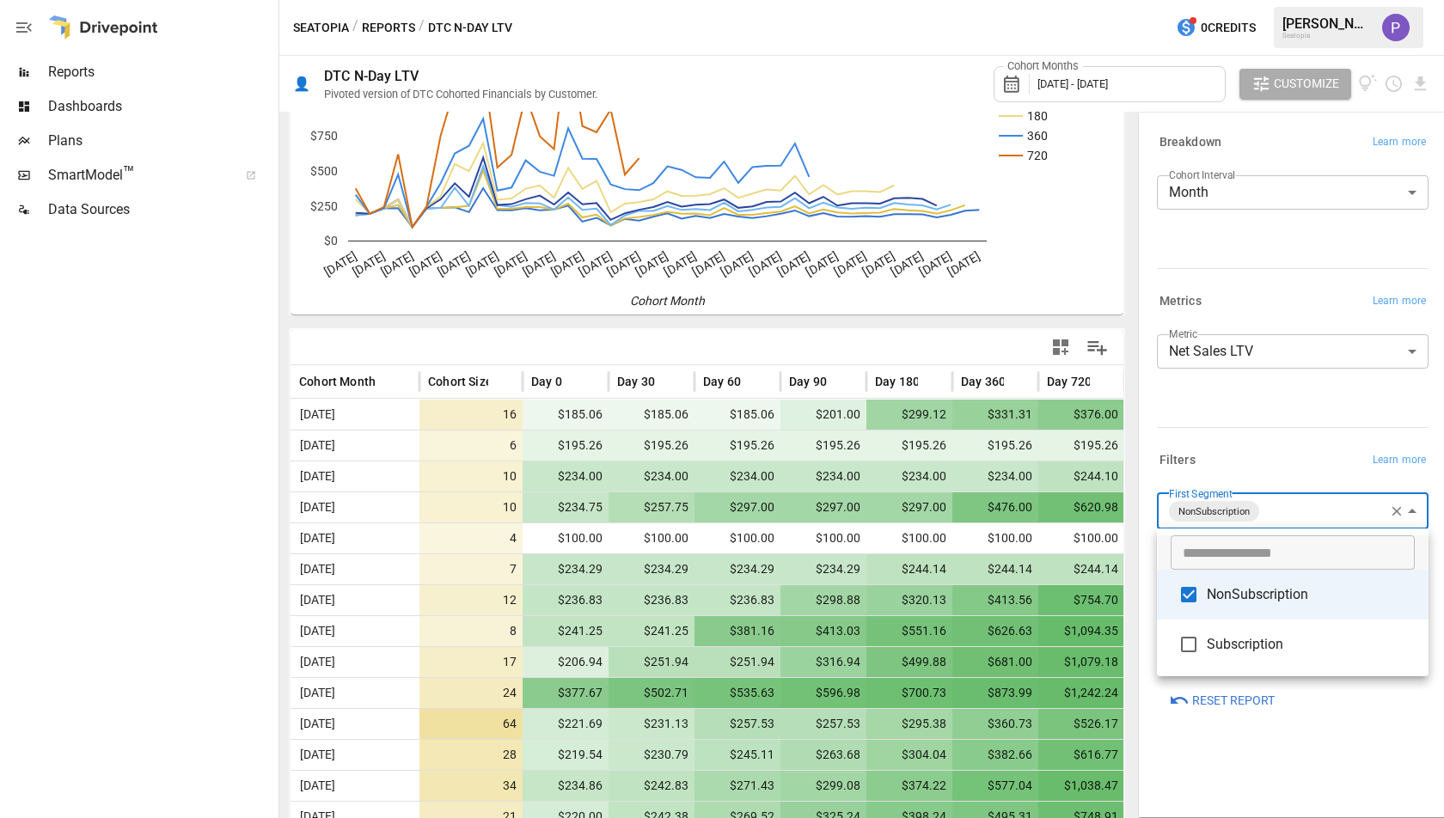
click at [1346, 0] on body "Reports Dashboards Plans SmartModel ™ Data Sources Seatopia / Reports / DTC N-D…" at bounding box center [722, 0] width 1444 height 0
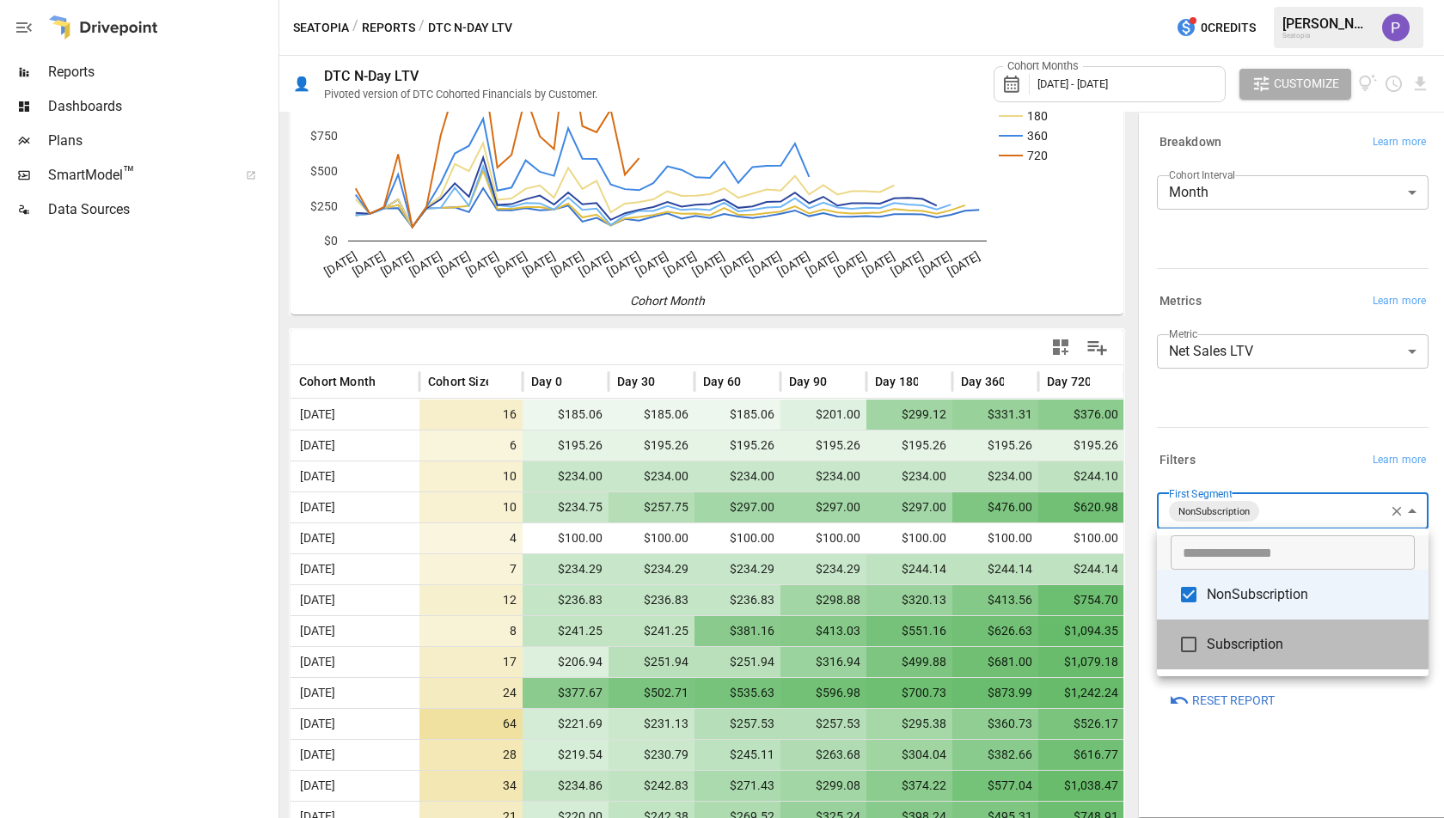
click at [1277, 644] on span "Subscription" at bounding box center [1311, 644] width 208 height 21
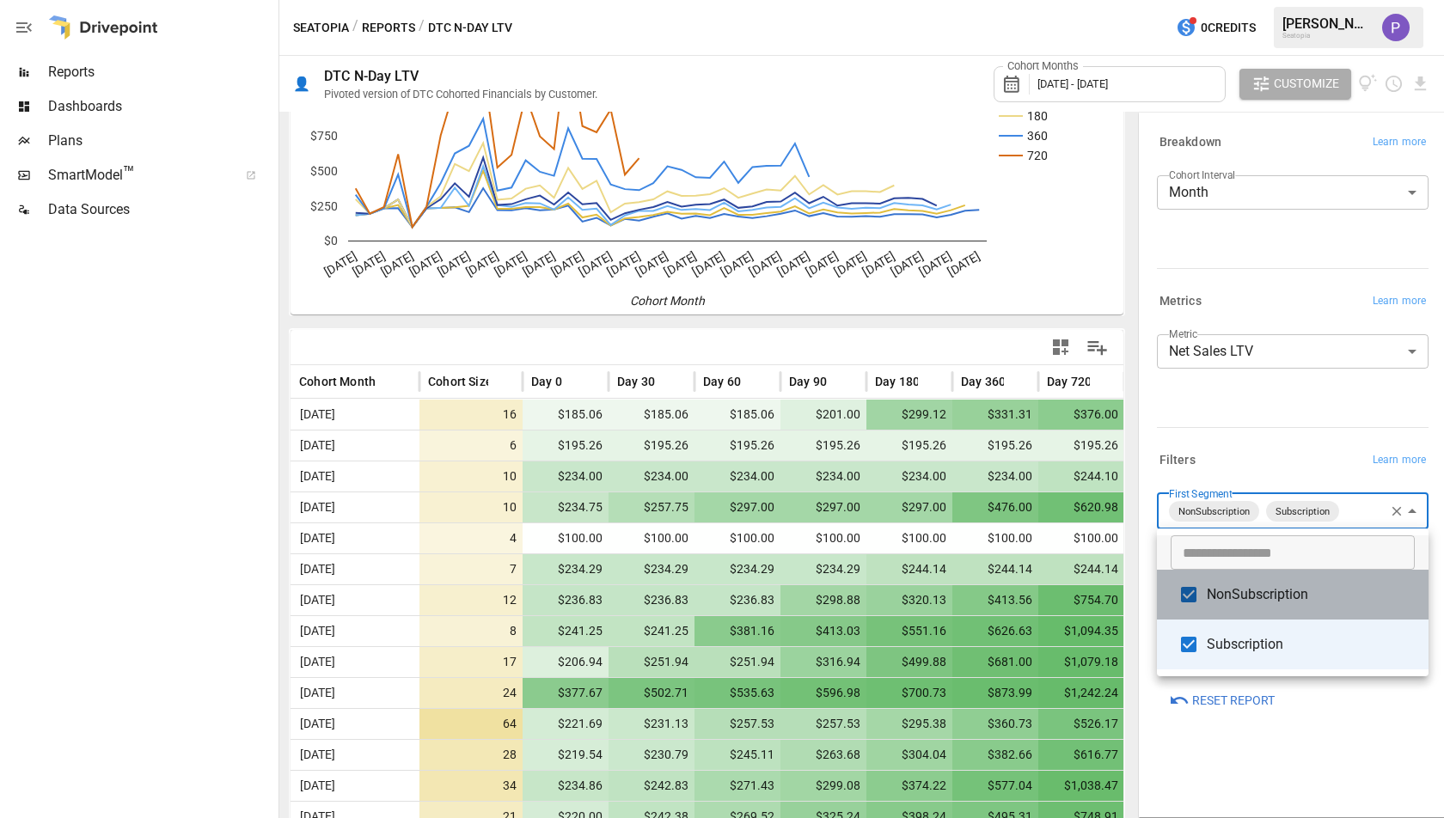
click at [1282, 610] on li "NonSubscription" at bounding box center [1293, 595] width 272 height 50
type input "**********"
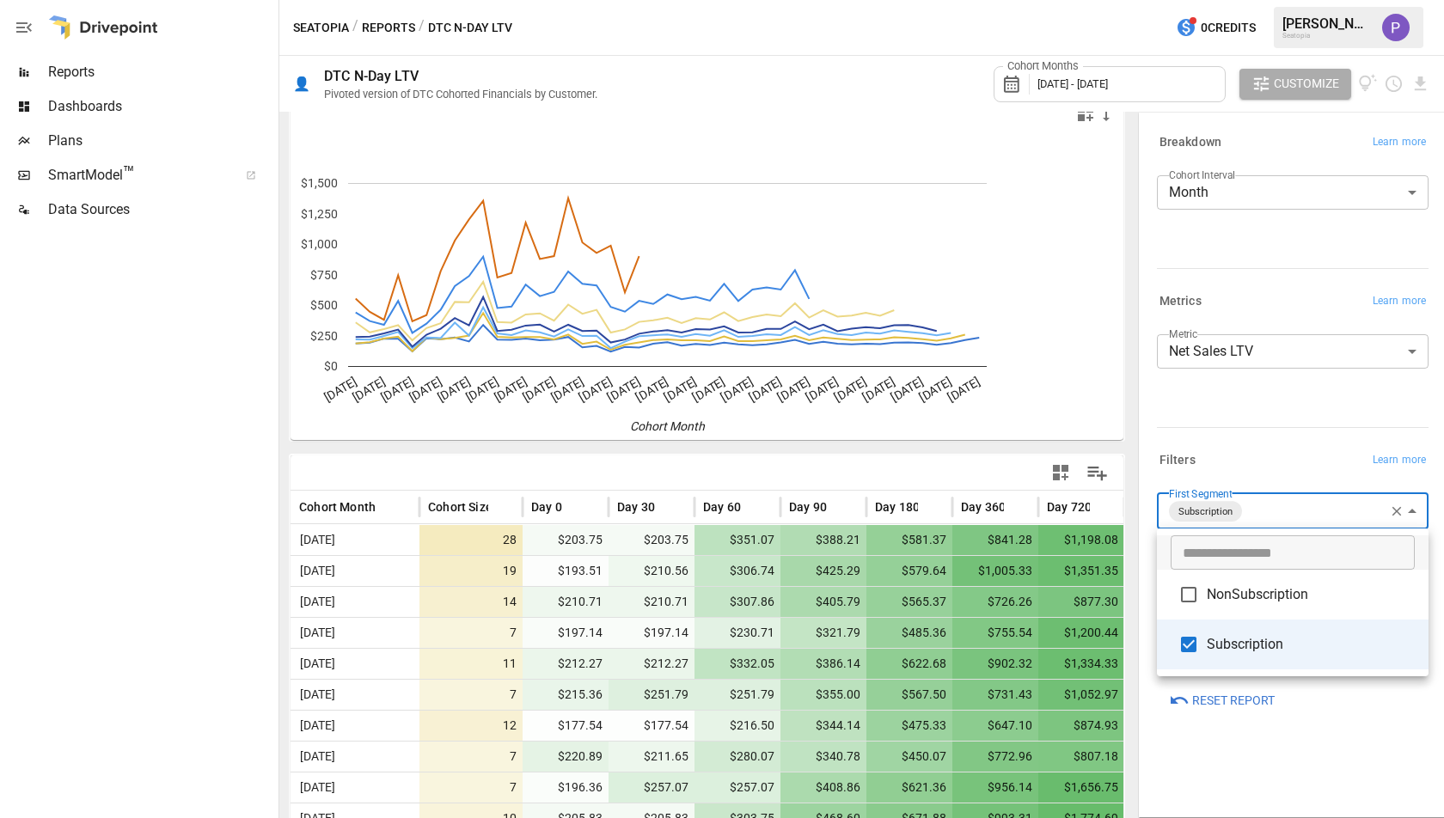
scroll to position [27, 0]
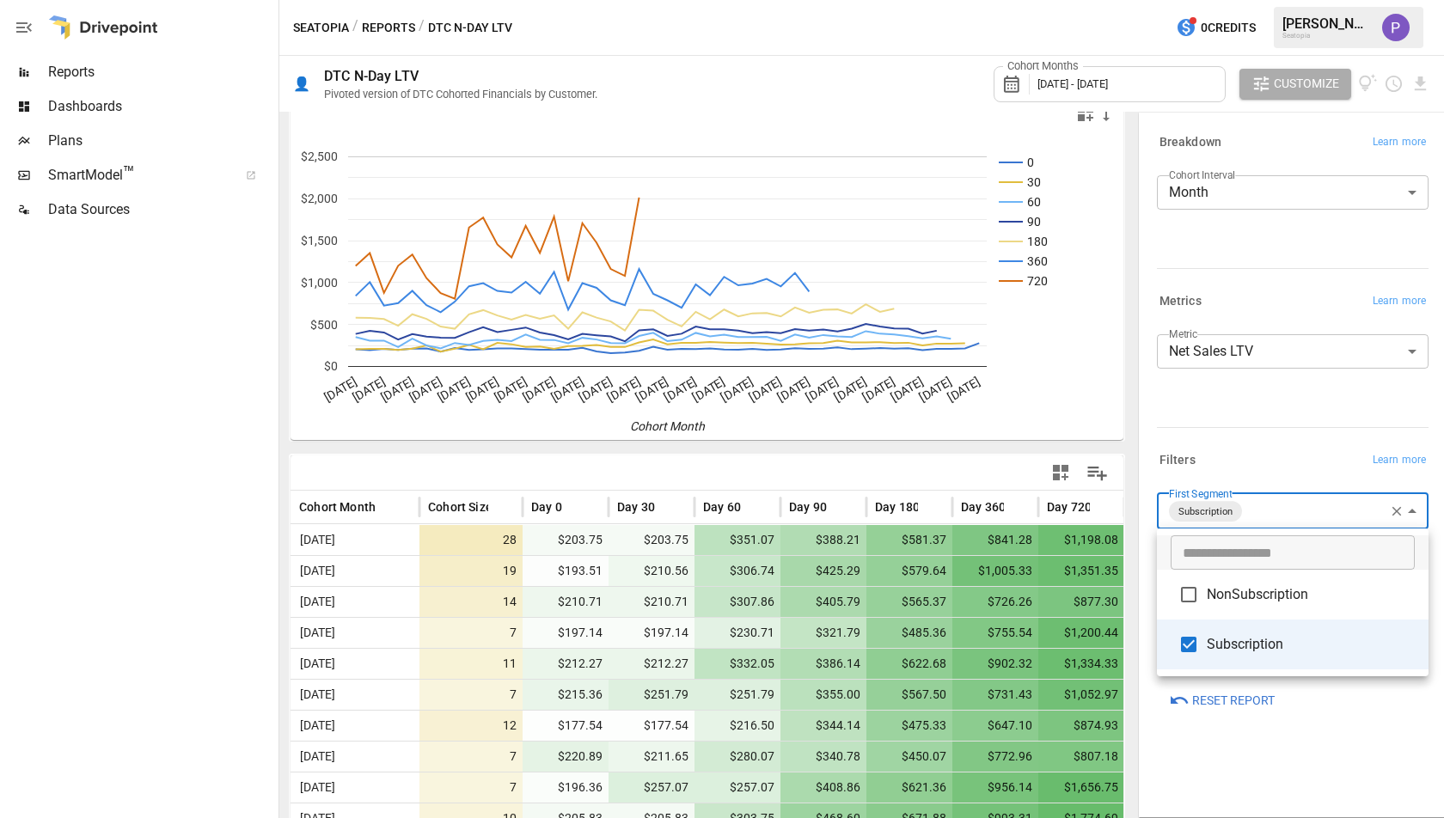
drag, startPoint x: 1129, startPoint y: 338, endPoint x: 1139, endPoint y: 528, distance: 190.3
click at [1139, 528] on div at bounding box center [722, 409] width 1444 height 818
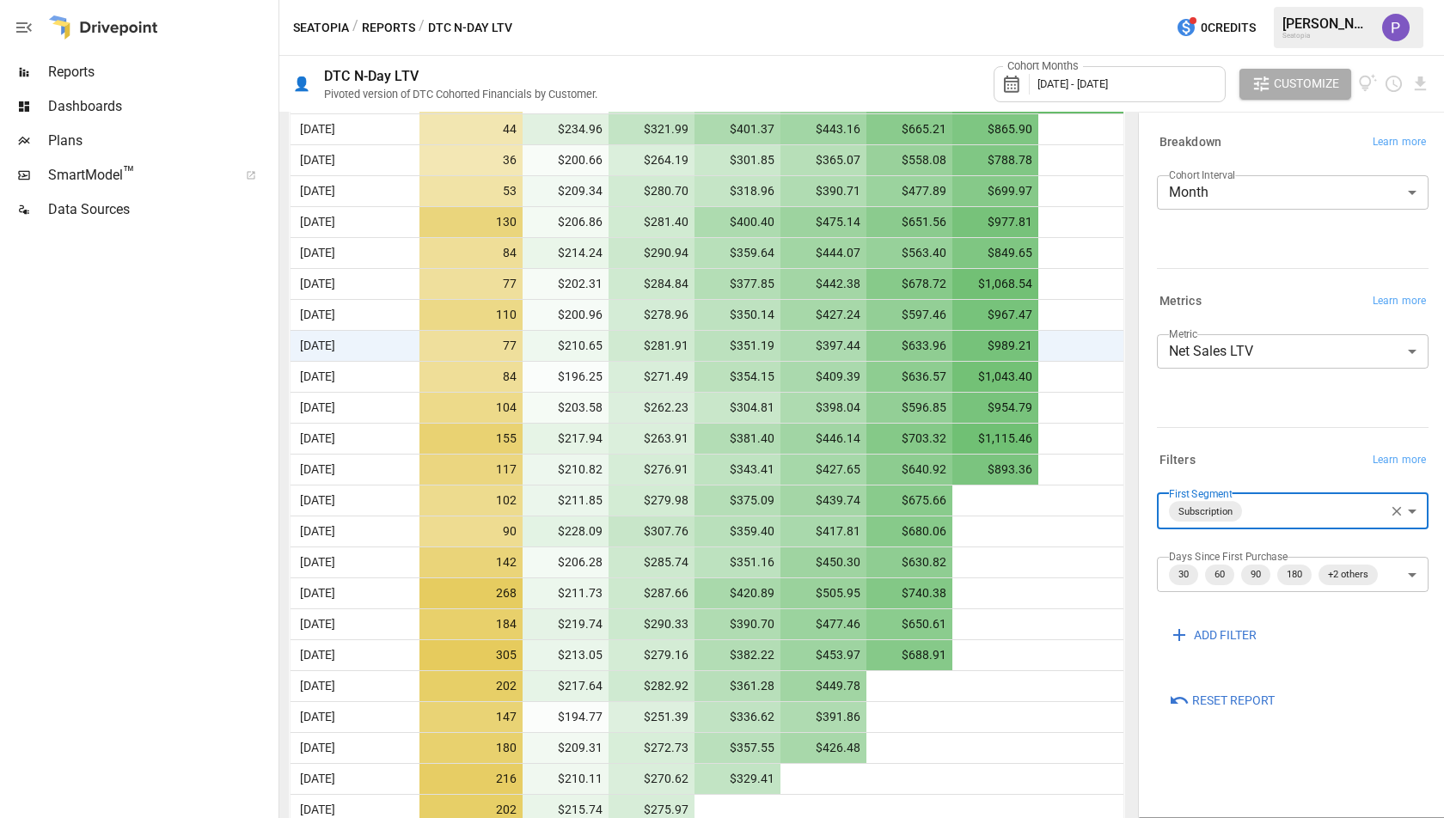
scroll to position [821, 0]
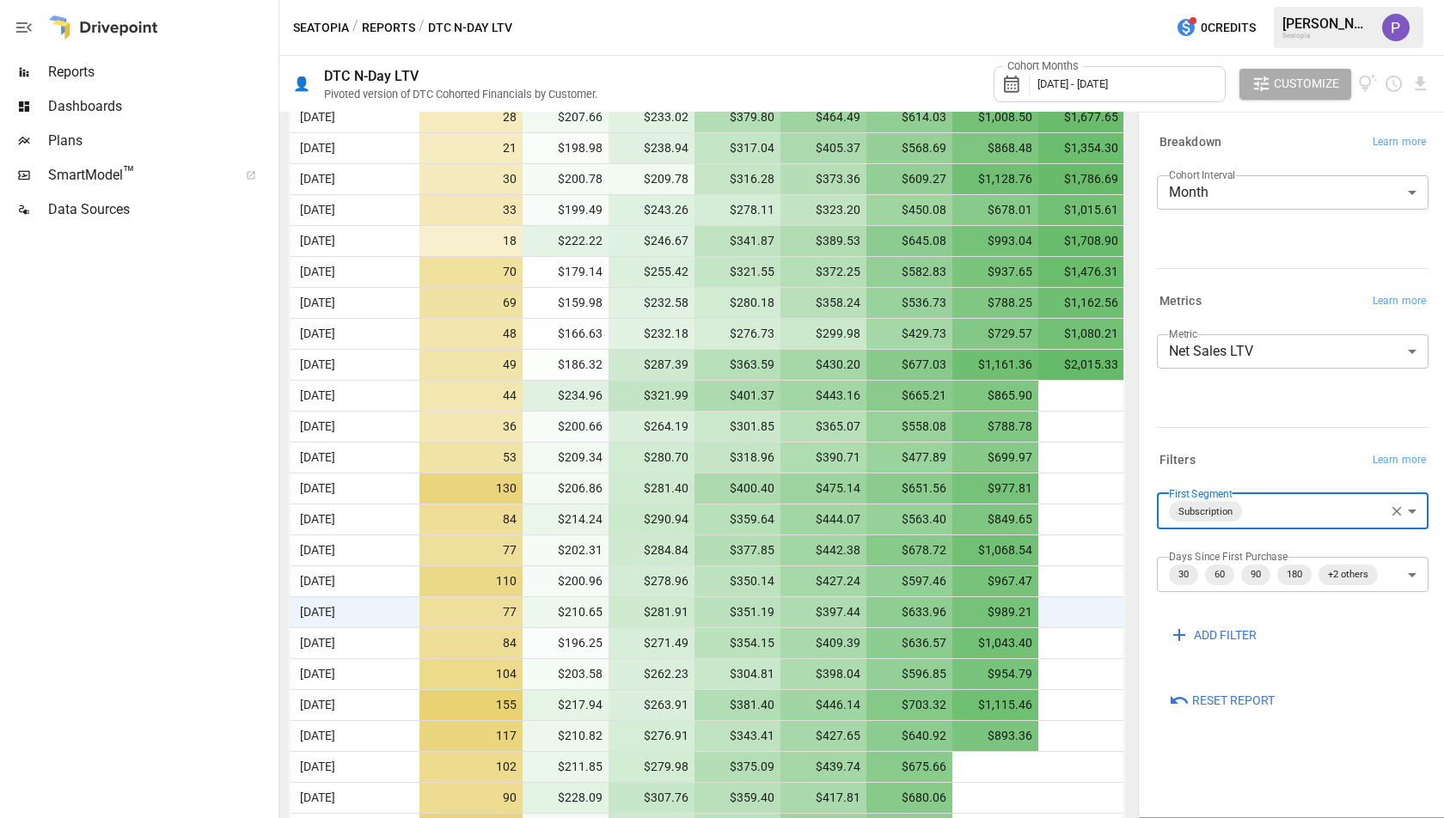
click at [1363, 0] on body "Reports Dashboards Plans SmartModel ™ Data Sources Seatopia / Reports / DTC N-D…" at bounding box center [722, 0] width 1444 height 0
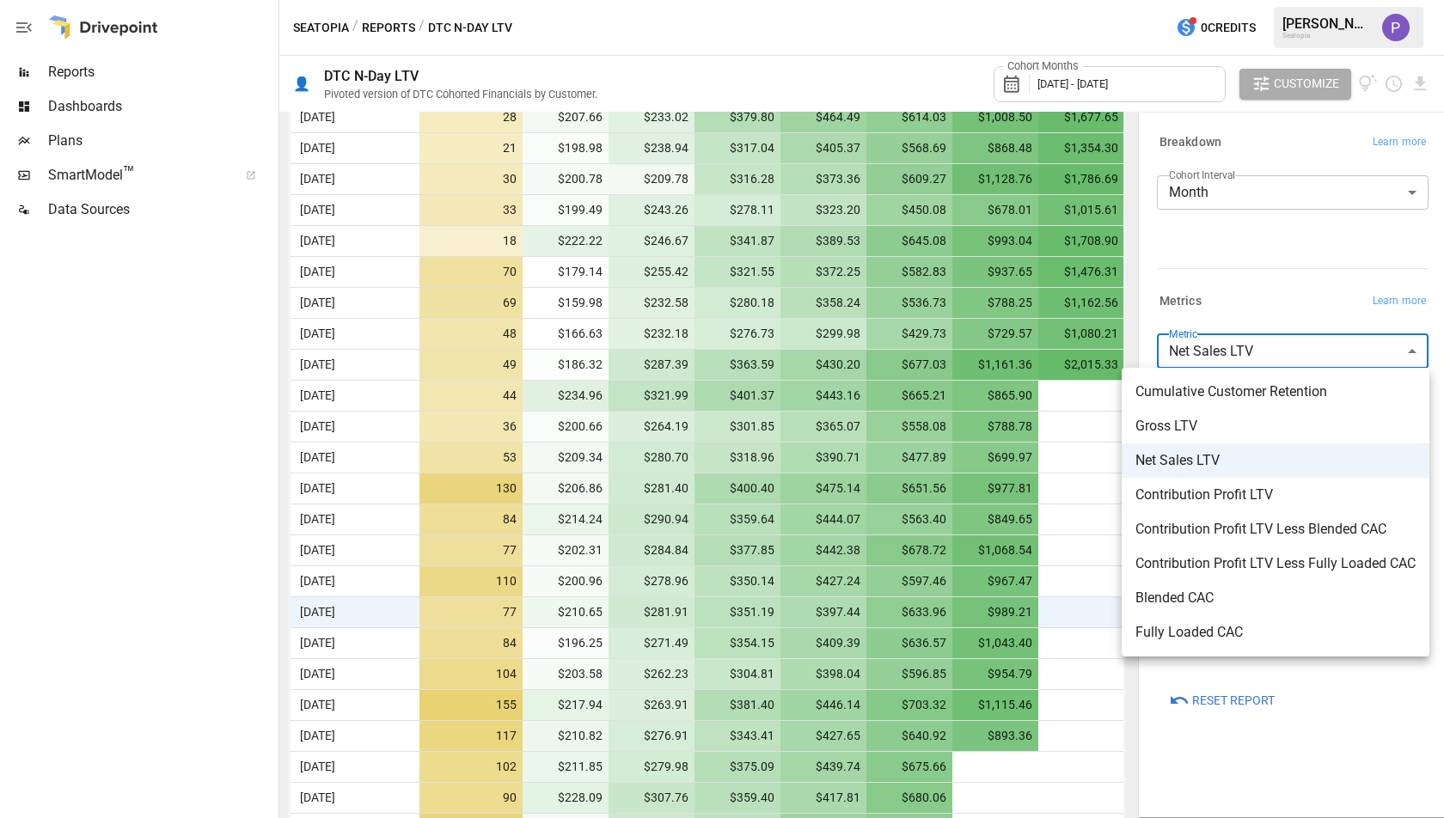
click at [1259, 495] on span "Contribution Profit LTV" at bounding box center [1276, 495] width 280 height 21
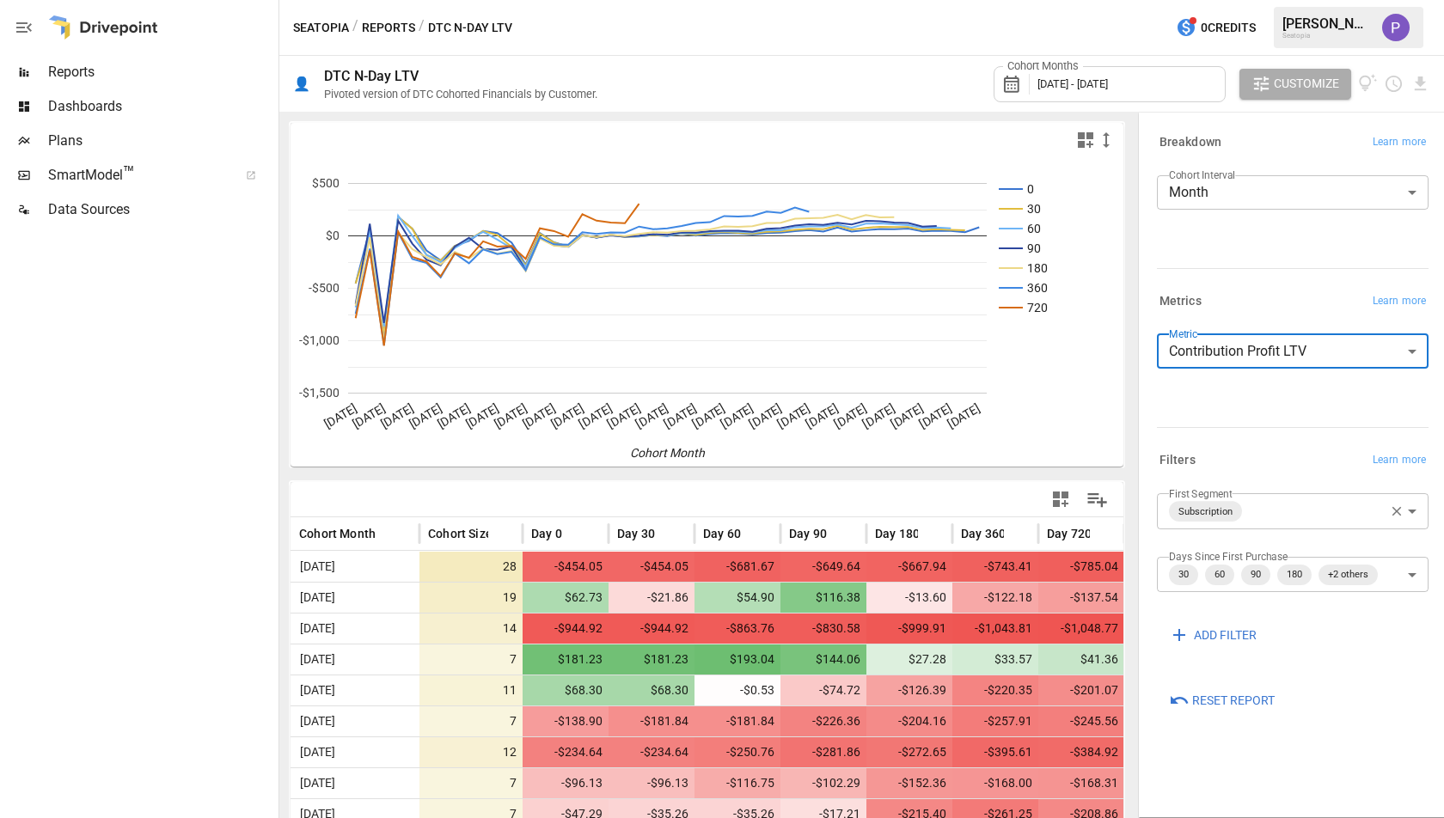
click at [1193, 0] on body "Reports Dashboards Plans SmartModel ™ Data Sources Seatopia / Reports / DTC N-D…" at bounding box center [722, 0] width 1444 height 0
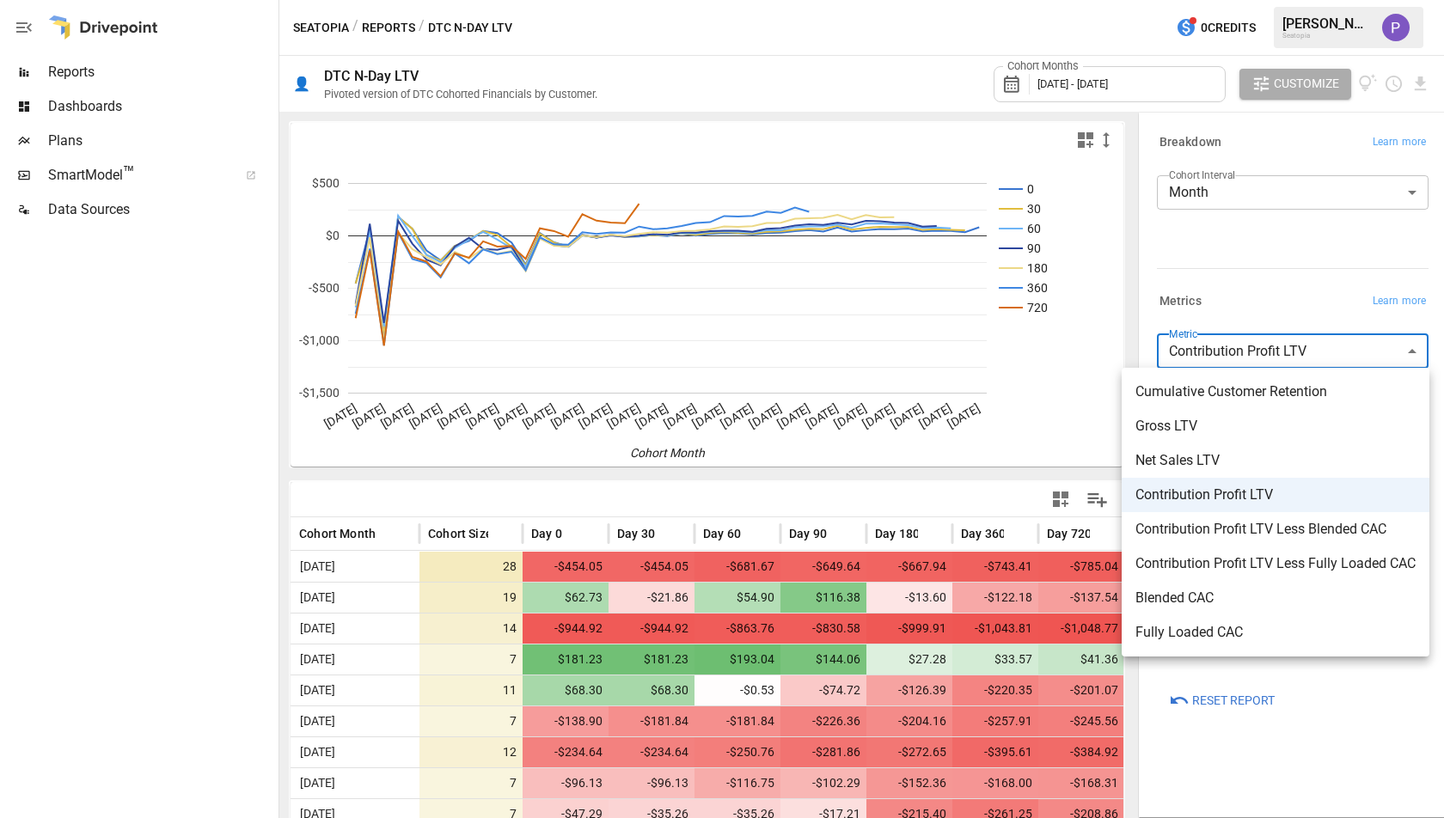
click at [1207, 448] on li "Net Sales LTV" at bounding box center [1276, 461] width 308 height 34
type input "**********"
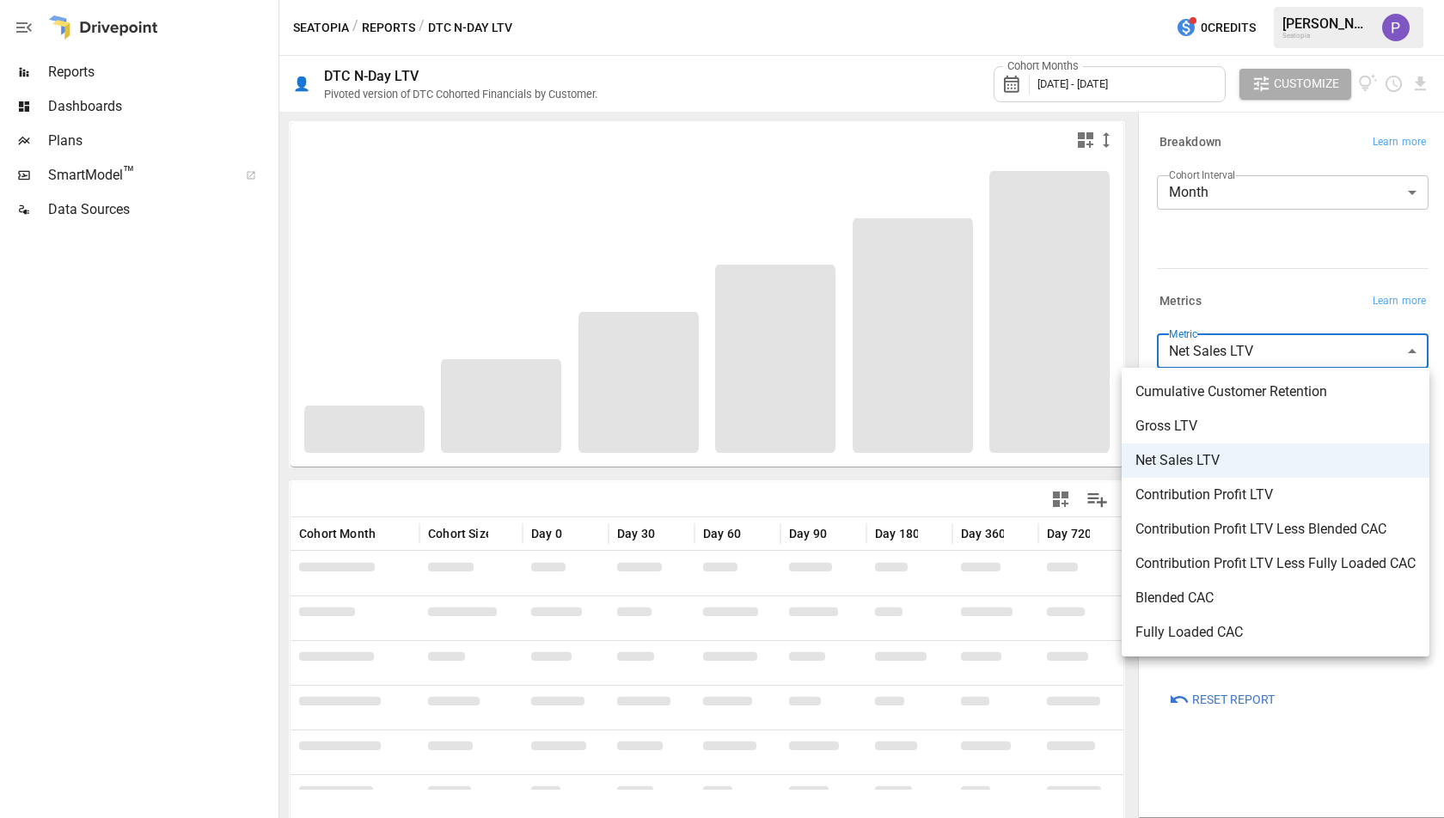
click at [1232, 0] on body "Reports Dashboards Plans SmartModel ™ Data Sources Seatopia / Reports / DTC N-D…" at bounding box center [722, 0] width 1444 height 0
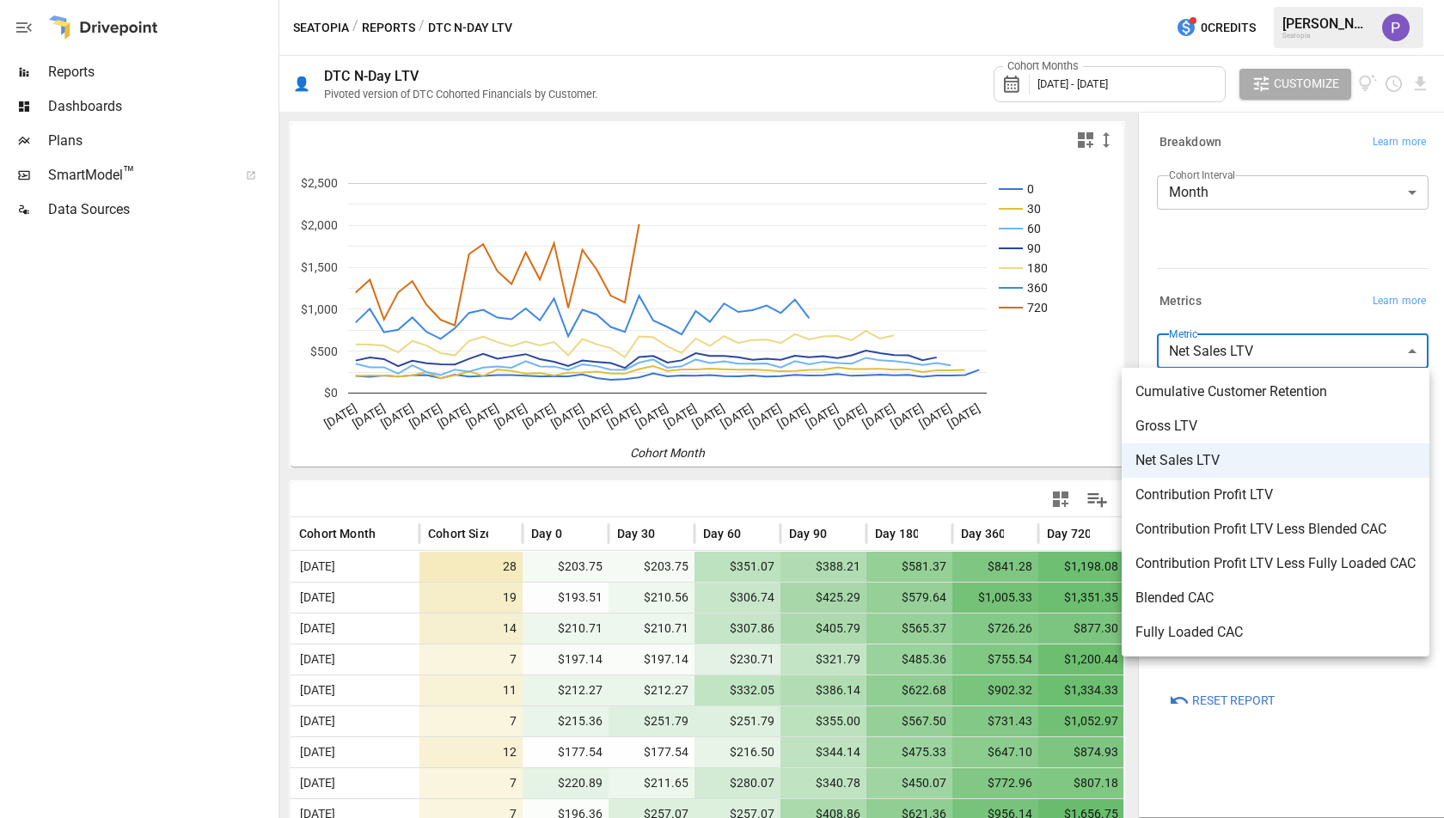
click at [959, 480] on div at bounding box center [722, 409] width 1444 height 818
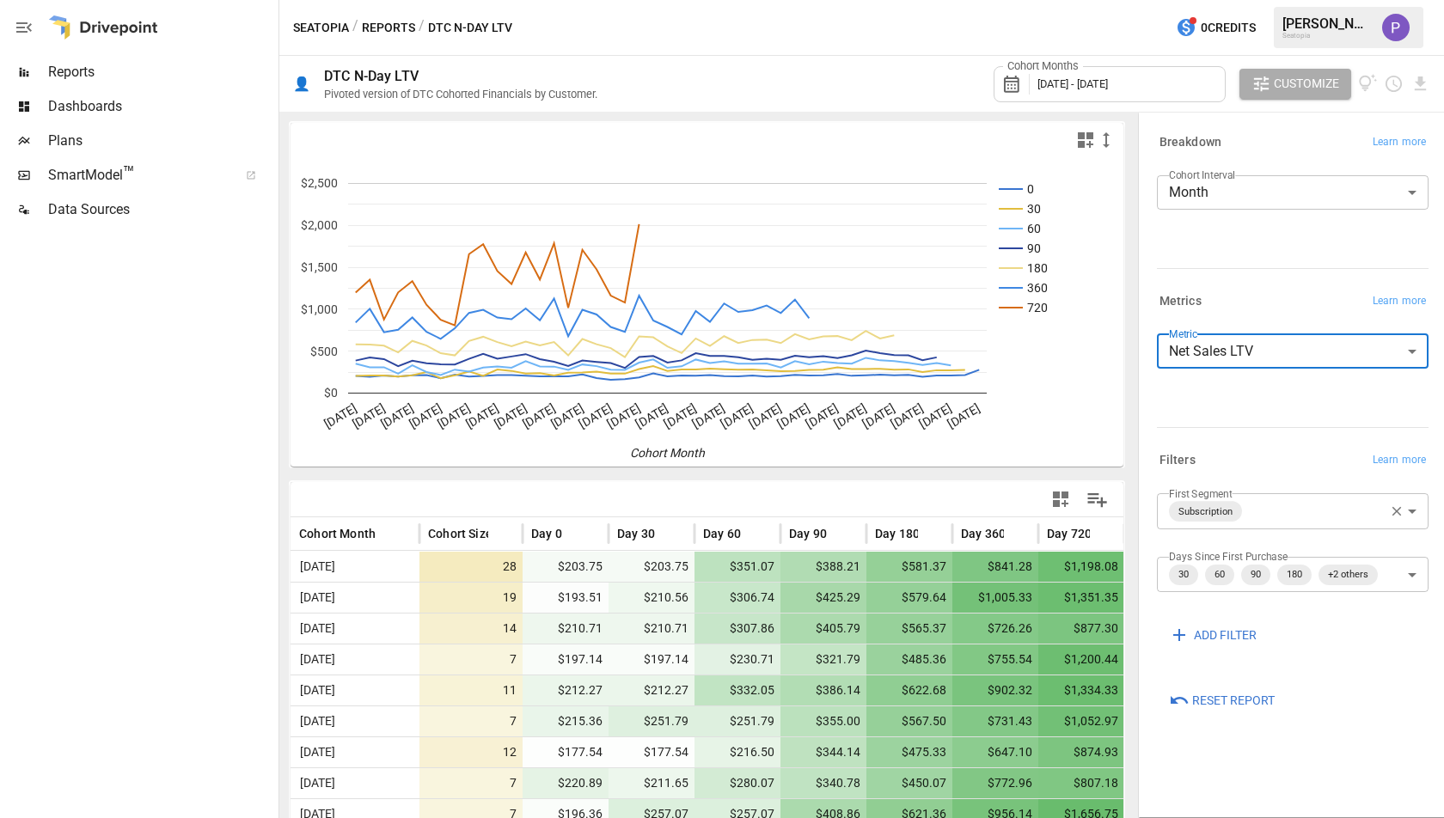
click at [26, 27] on icon "button" at bounding box center [24, 27] width 21 height 21
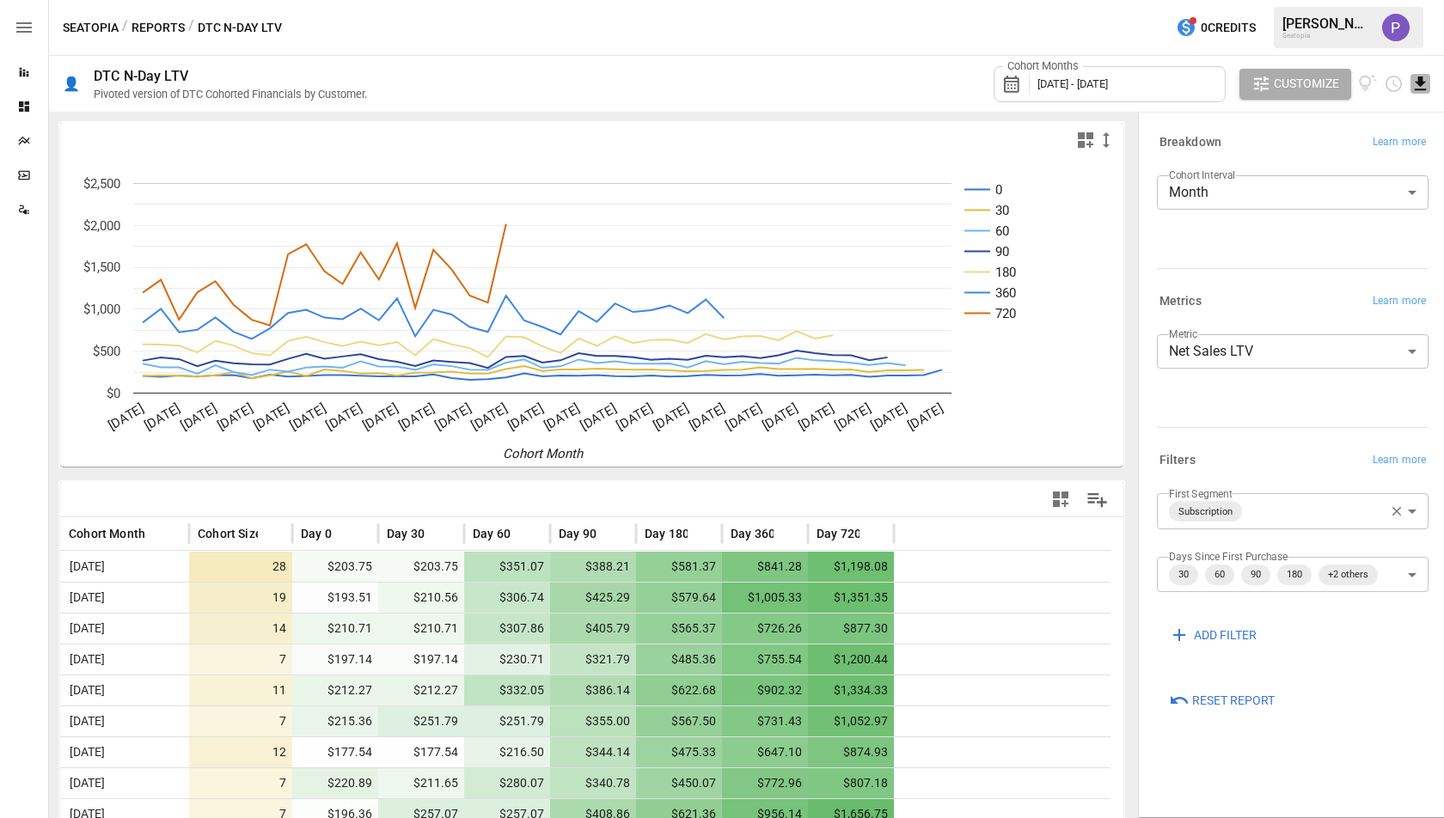
click at [1418, 89] on icon "Download report" at bounding box center [1420, 84] width 11 height 14
click at [1377, 138] on li "Download as CSV" at bounding box center [1363, 151] width 137 height 34
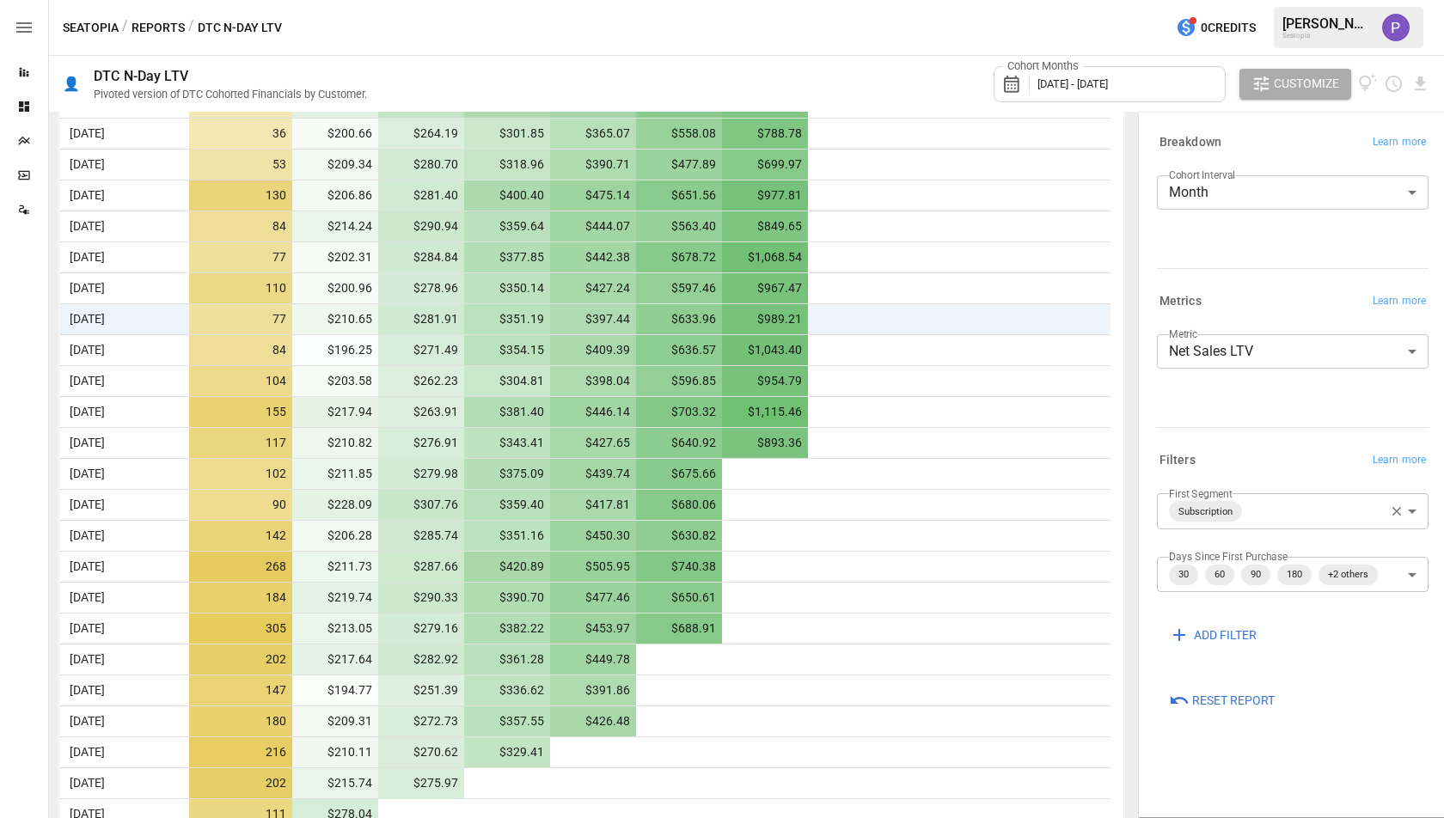
scroll to position [1166, 0]
